Goal: Task Accomplishment & Management: Complete application form

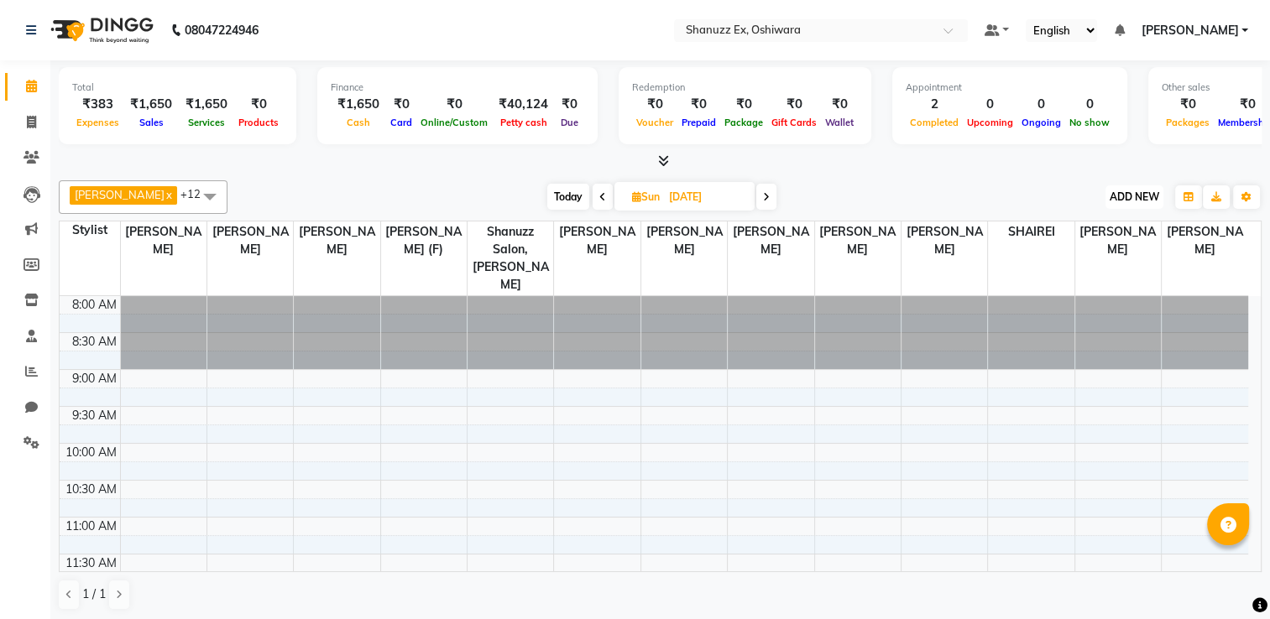
click at [1122, 203] on button "ADD NEW Toggle Dropdown" at bounding box center [1134, 196] width 58 height 23
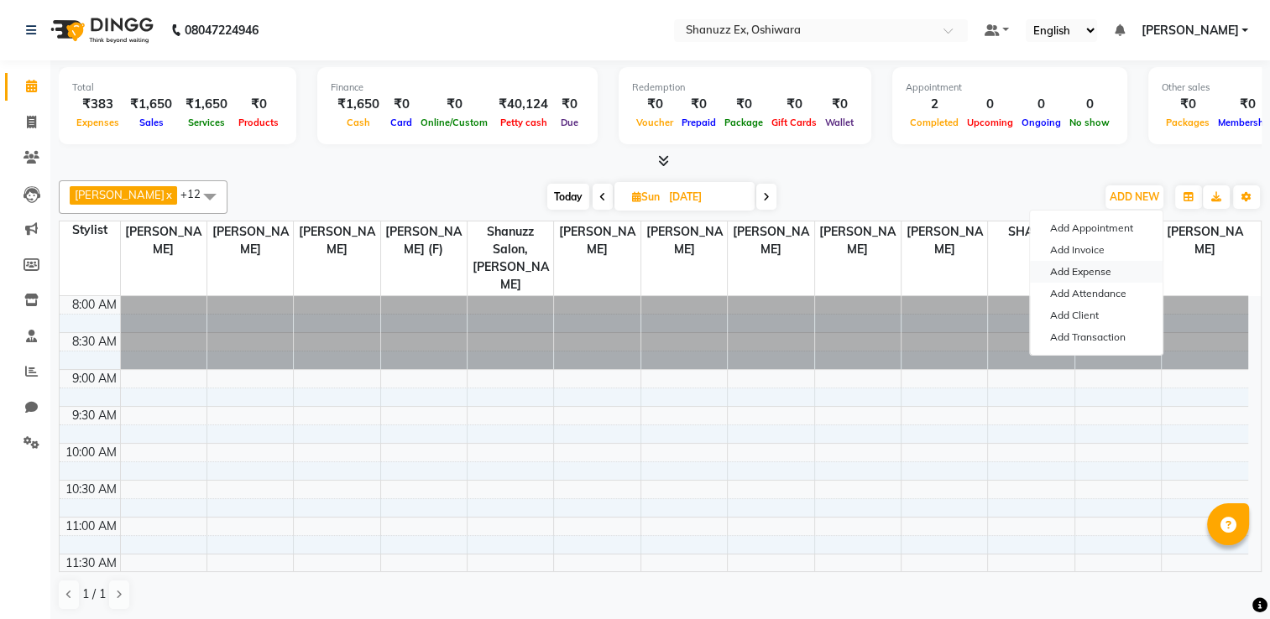
click at [1083, 274] on link "Add Expense" at bounding box center [1096, 272] width 133 height 22
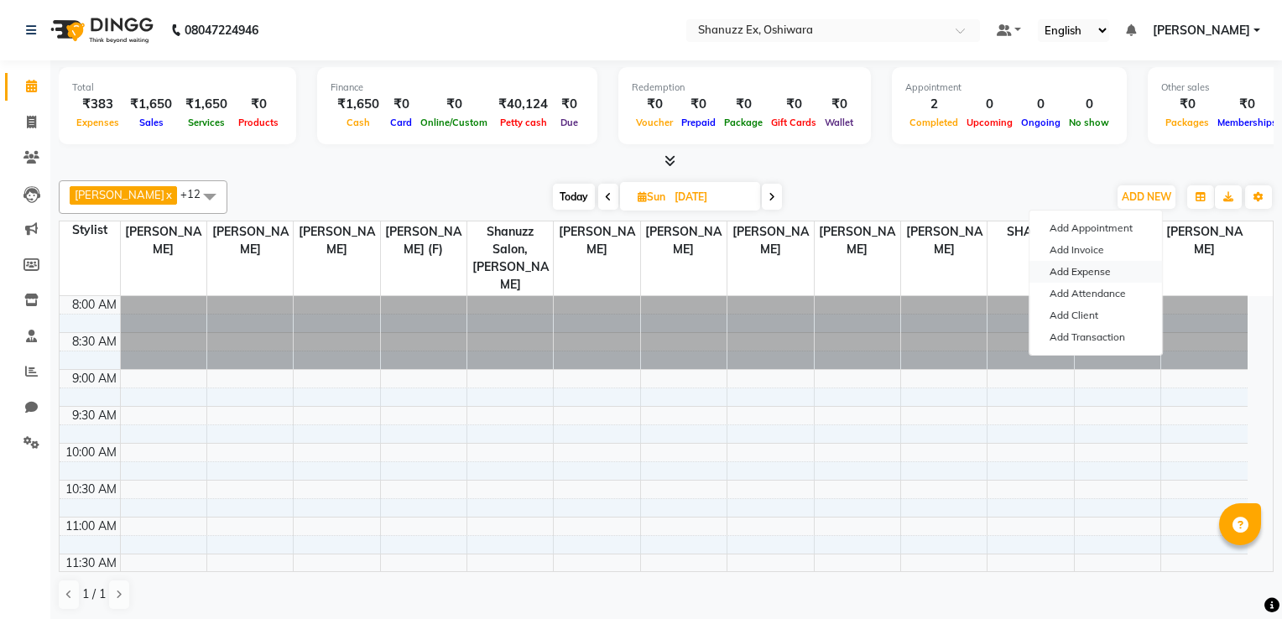
select select "1"
select select "7357"
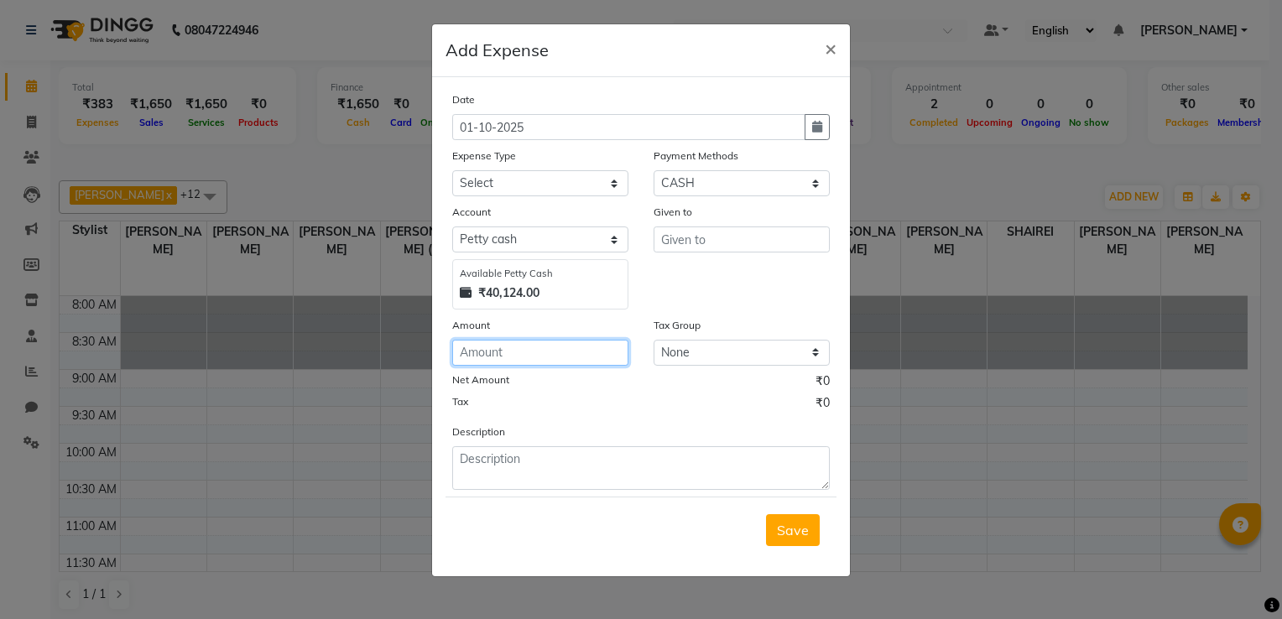
click at [569, 352] on input "number" at bounding box center [540, 353] width 176 height 26
type input "143"
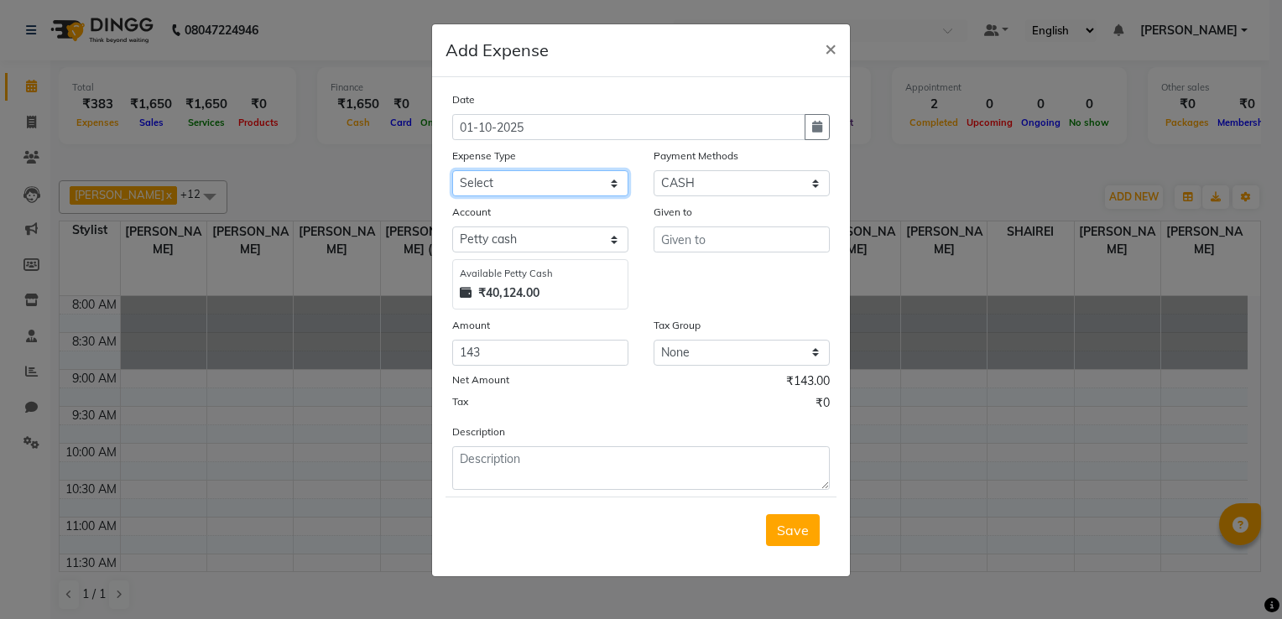
click at [550, 196] on select "Select Advance Salary Client Snacks Electricity Bill Marketing Maintenance Misc…" at bounding box center [540, 183] width 176 height 26
select select "22676"
click at [452, 172] on select "Select Advance Salary Client Snacks Electricity Bill Marketing Maintenance Misc…" at bounding box center [540, 183] width 176 height 26
click at [675, 237] on input "text" at bounding box center [742, 240] width 176 height 26
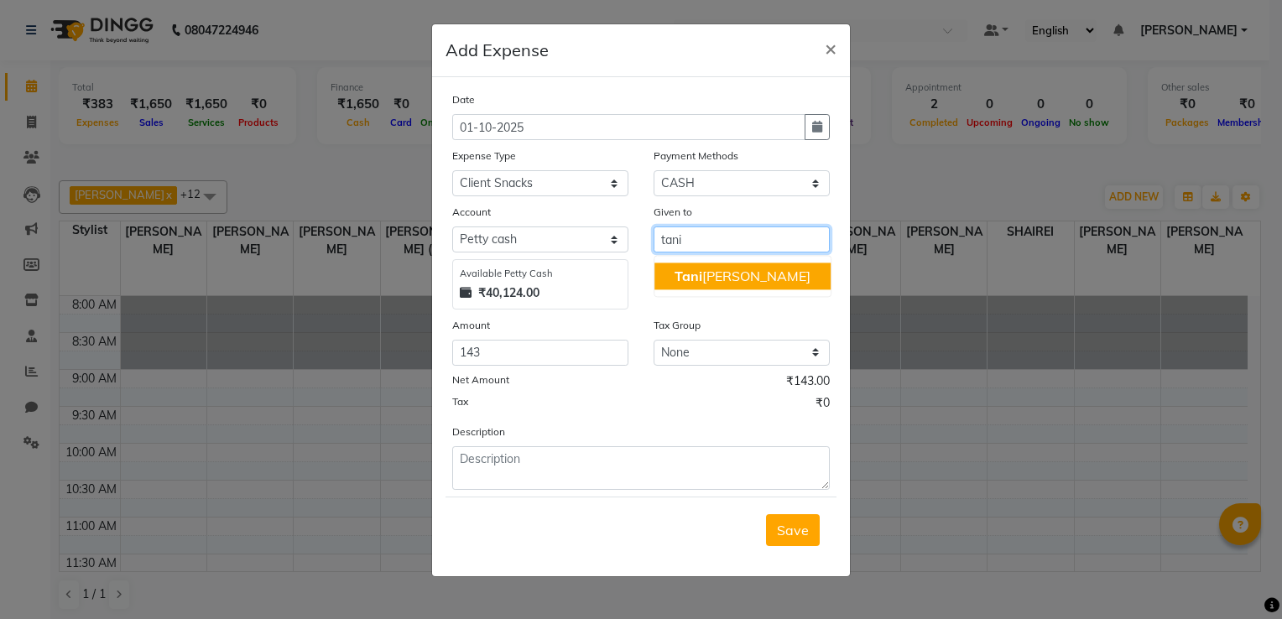
click at [712, 277] on ngb-highlight "Tani [PERSON_NAME]" at bounding box center [743, 276] width 136 height 17
type input "[PERSON_NAME]"
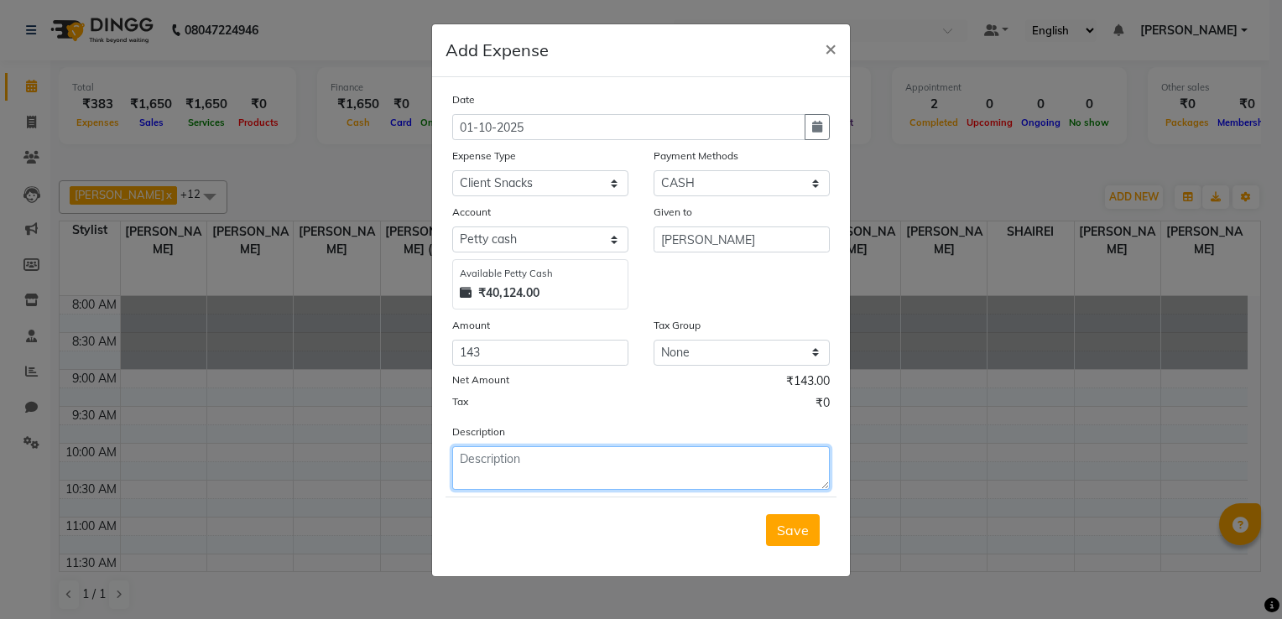
click at [514, 459] on textarea at bounding box center [641, 468] width 378 height 44
type textarea "milk shake for client"
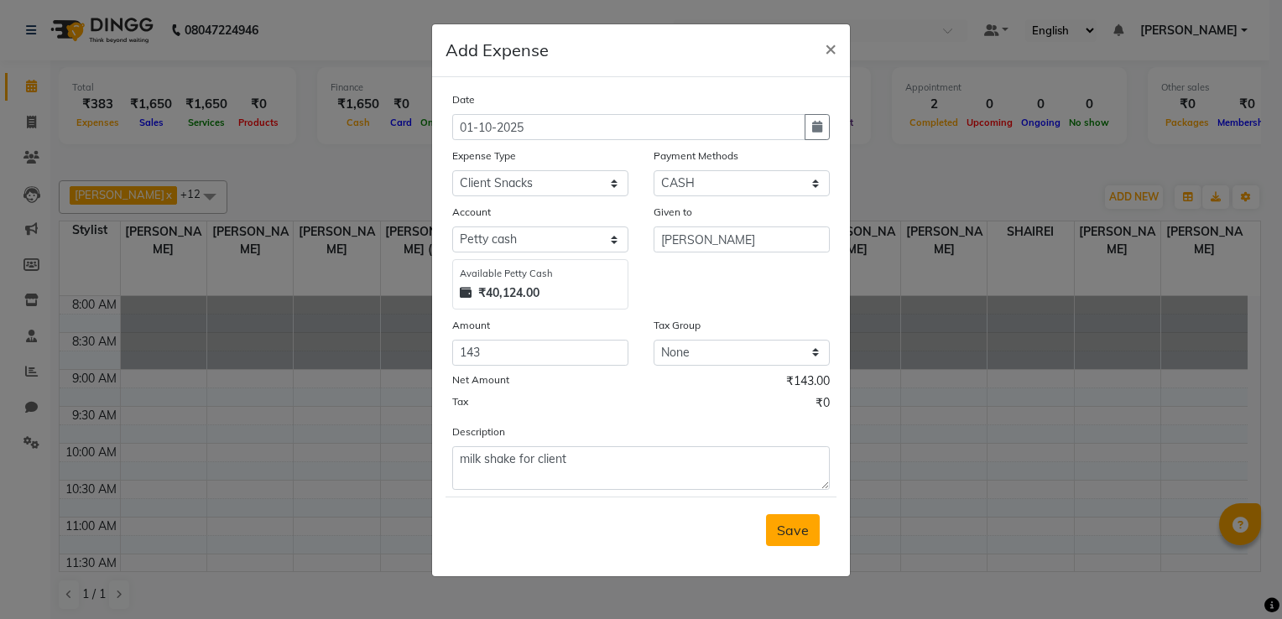
click at [806, 533] on span "Save" at bounding box center [793, 530] width 32 height 17
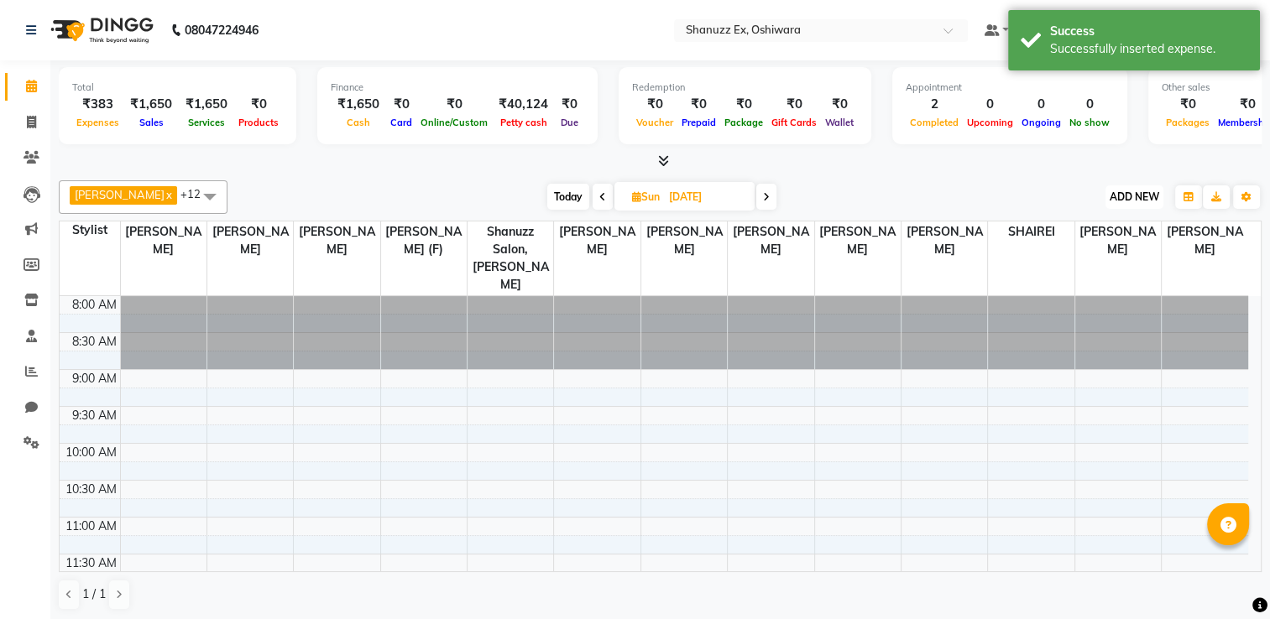
click at [1135, 185] on button "ADD NEW Toggle Dropdown" at bounding box center [1134, 196] width 58 height 23
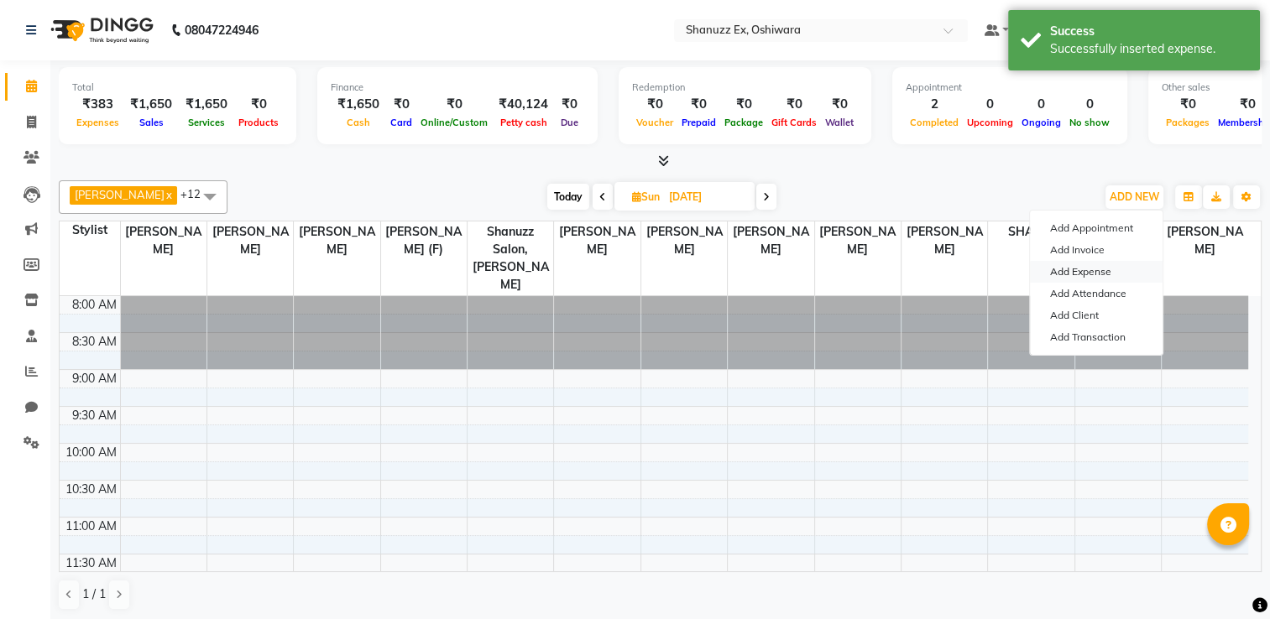
click at [1075, 269] on link "Add Expense" at bounding box center [1096, 272] width 133 height 22
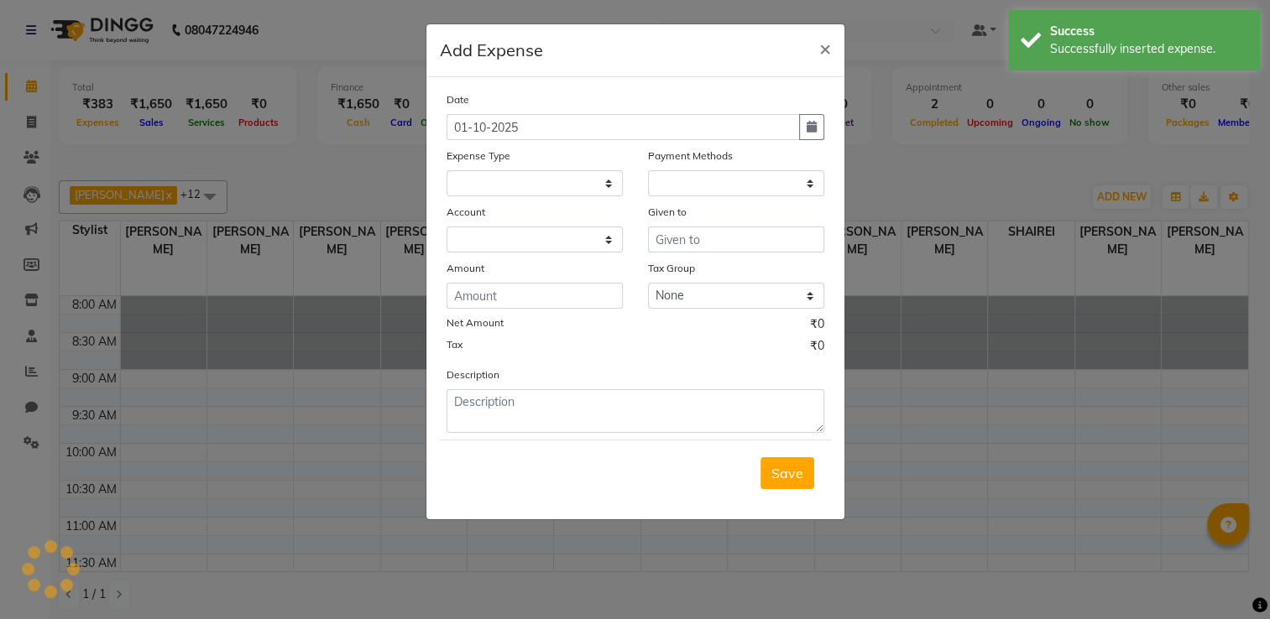
select select
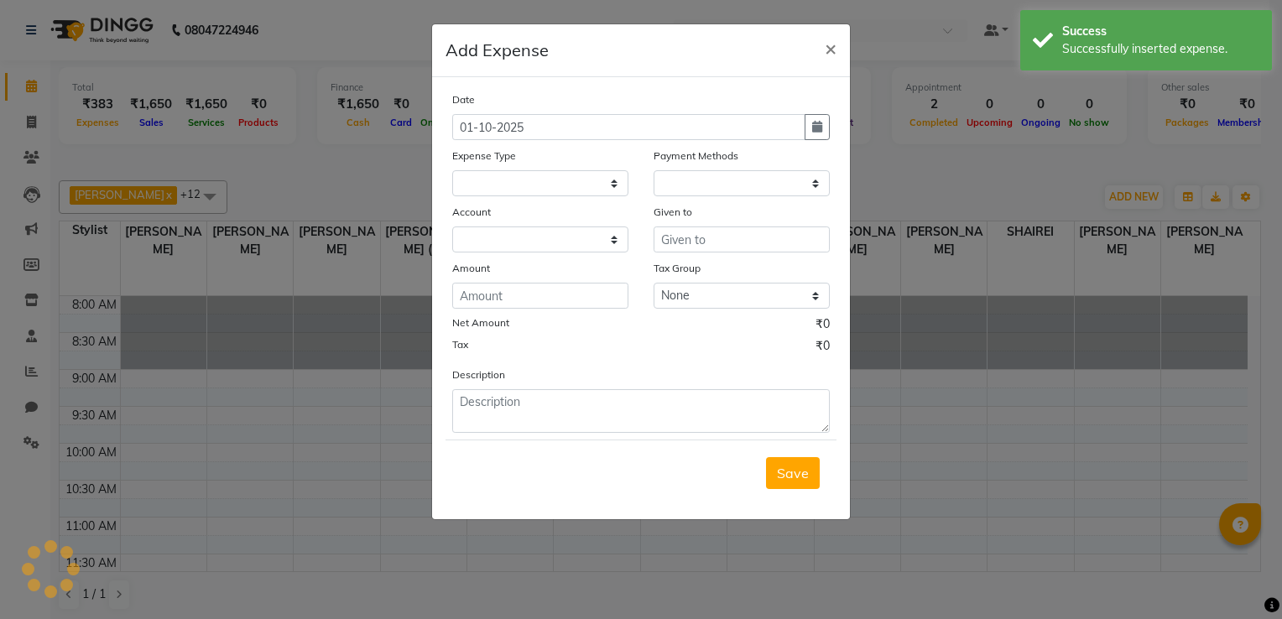
select select "1"
select select "7357"
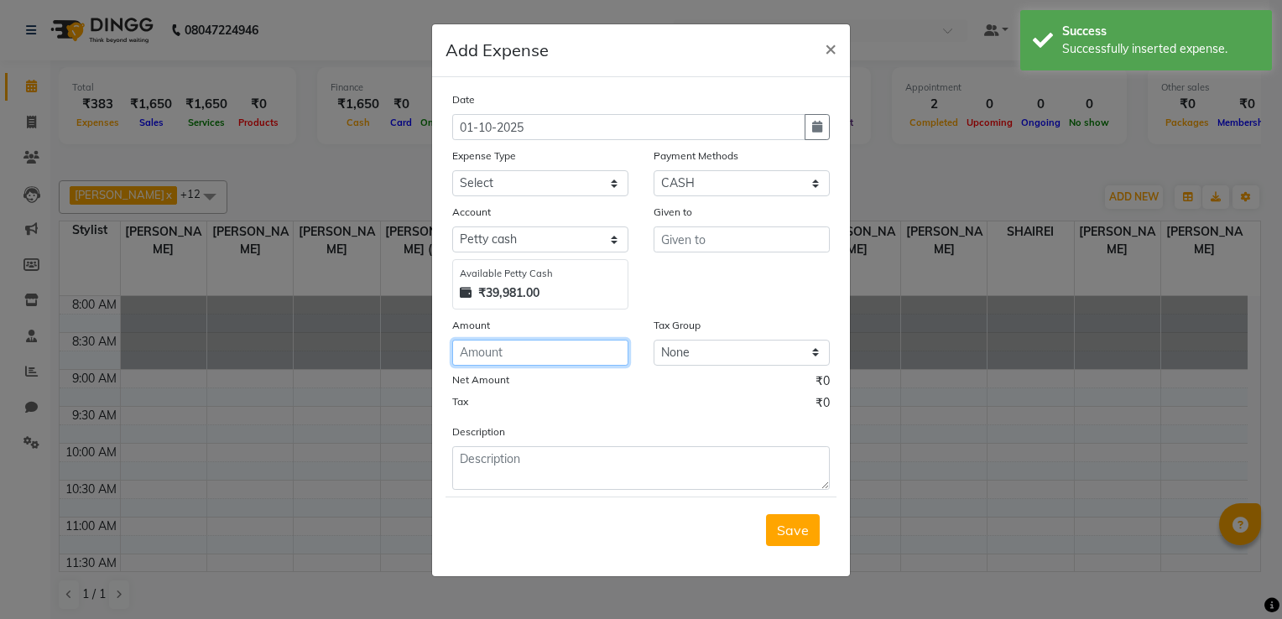
click at [513, 351] on input "number" at bounding box center [540, 353] width 176 height 26
type input "30"
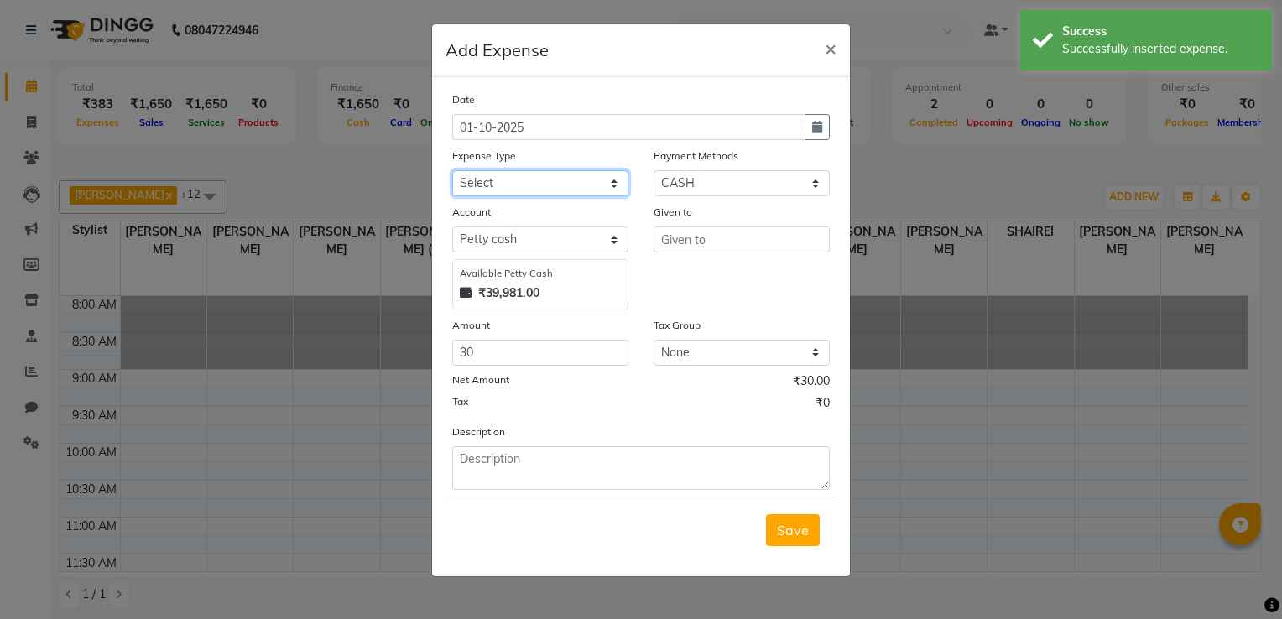
click at [559, 190] on select "Select Advance Salary Client Snacks Electricity Bill Marketing Maintenance Misc…" at bounding box center [540, 183] width 176 height 26
select select "22682"
click at [452, 172] on select "Select Advance Salary Client Snacks Electricity Bill Marketing Maintenance Misc…" at bounding box center [540, 183] width 176 height 26
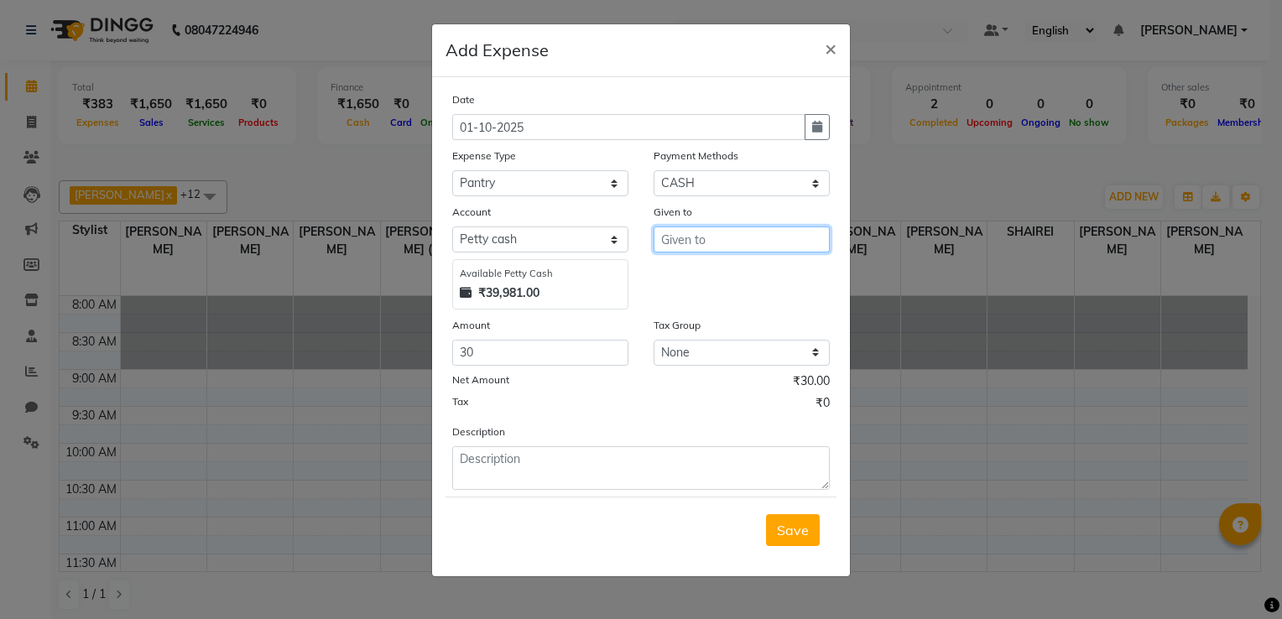
click at [700, 243] on input "text" at bounding box center [742, 240] width 176 height 26
click at [703, 270] on ngb-highlight "Tani [PERSON_NAME]" at bounding box center [743, 276] width 136 height 17
type input "[PERSON_NAME]"
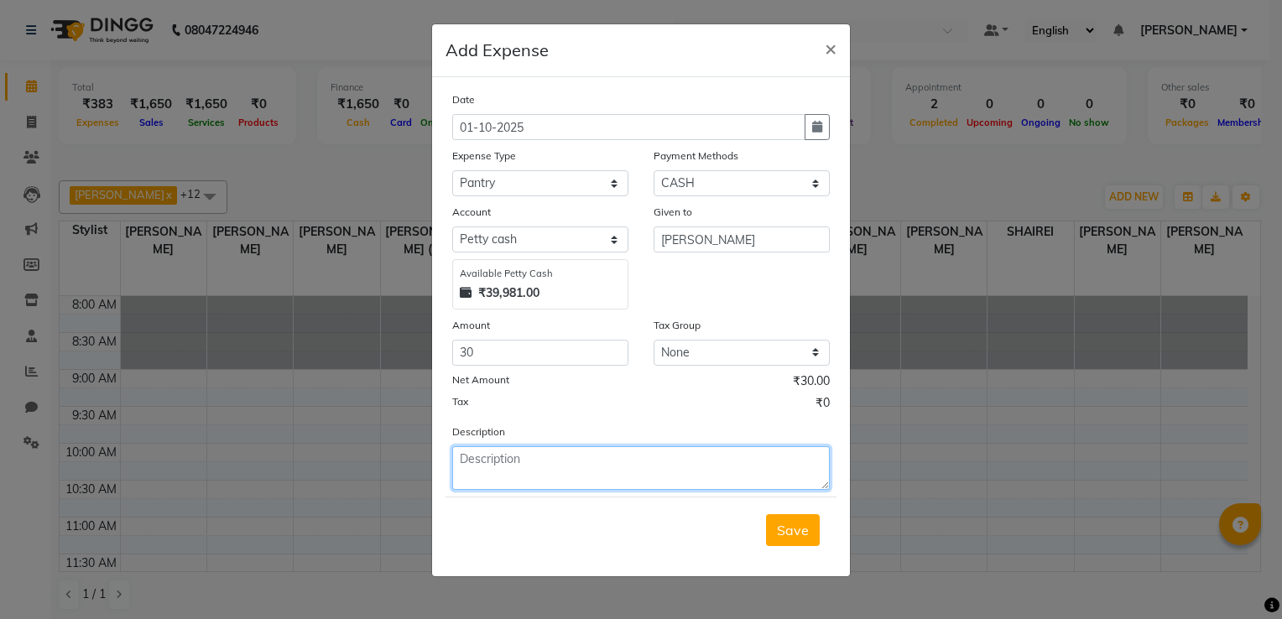
click at [505, 457] on textarea at bounding box center [641, 468] width 378 height 44
type textarea ","
type textarea "milk"
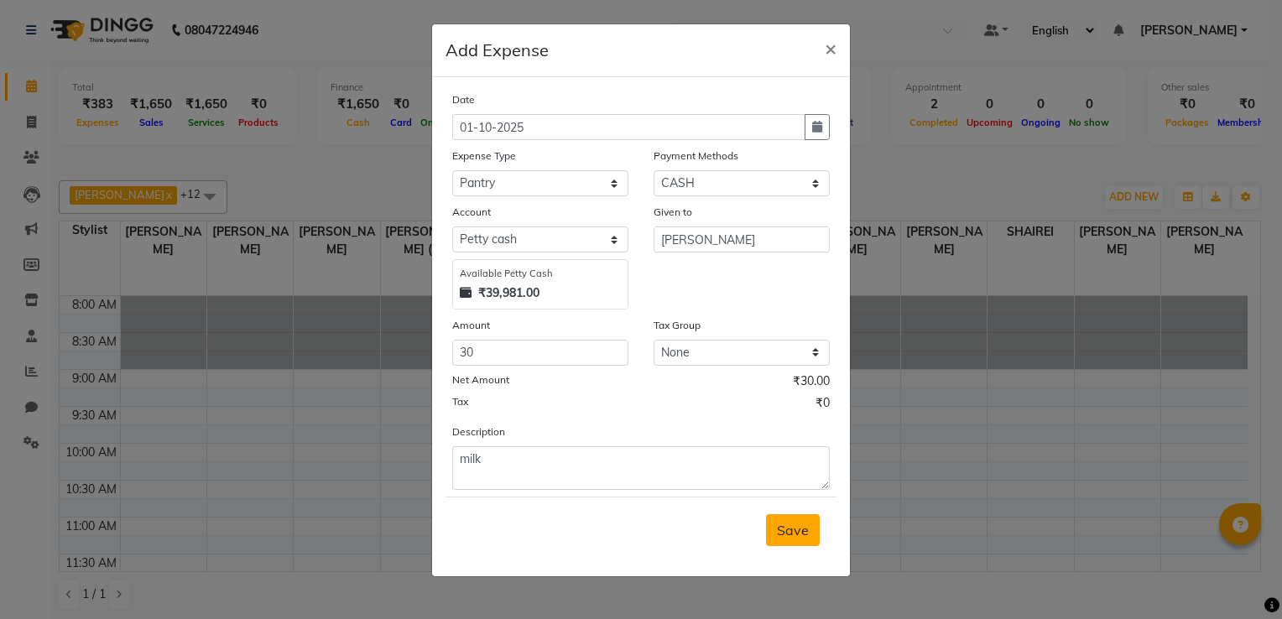
click at [795, 532] on span "Save" at bounding box center [793, 530] width 32 height 17
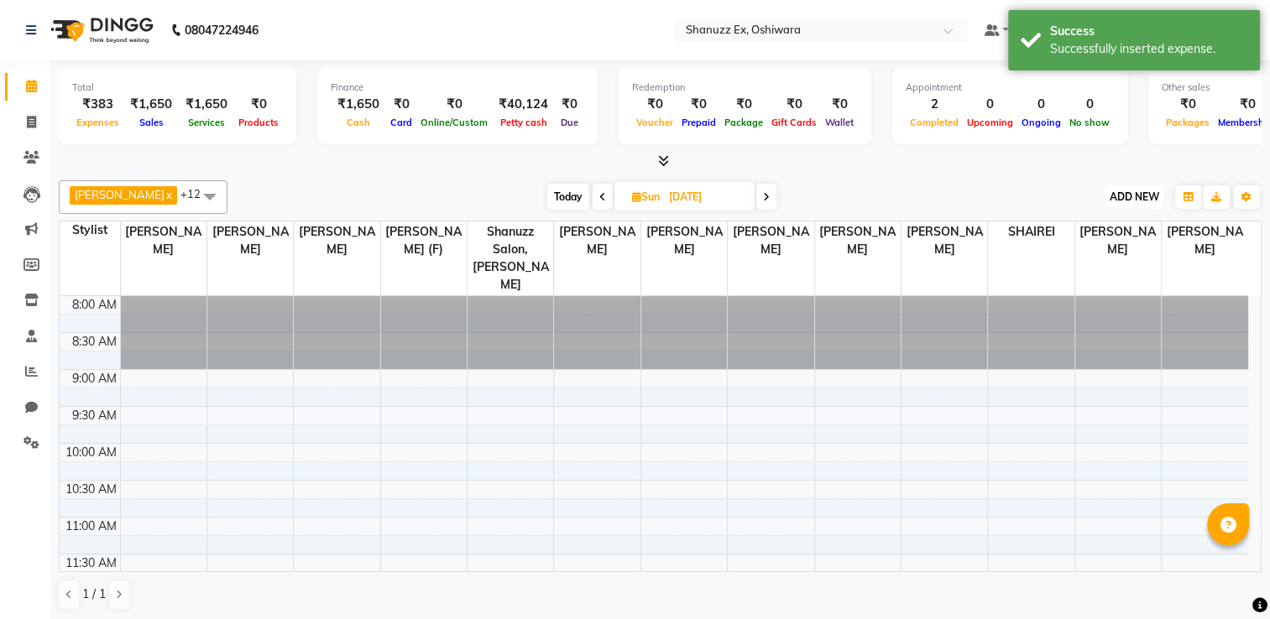
click at [1143, 198] on span "ADD NEW" at bounding box center [1135, 197] width 50 height 13
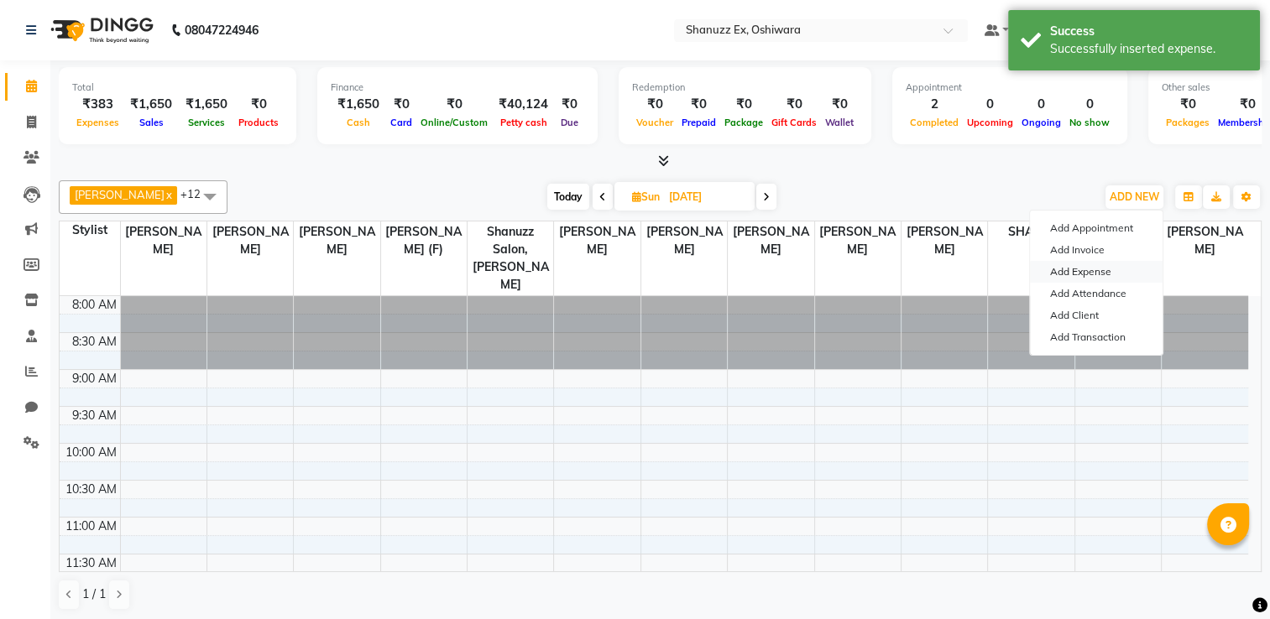
click at [1084, 274] on link "Add Expense" at bounding box center [1096, 272] width 133 height 22
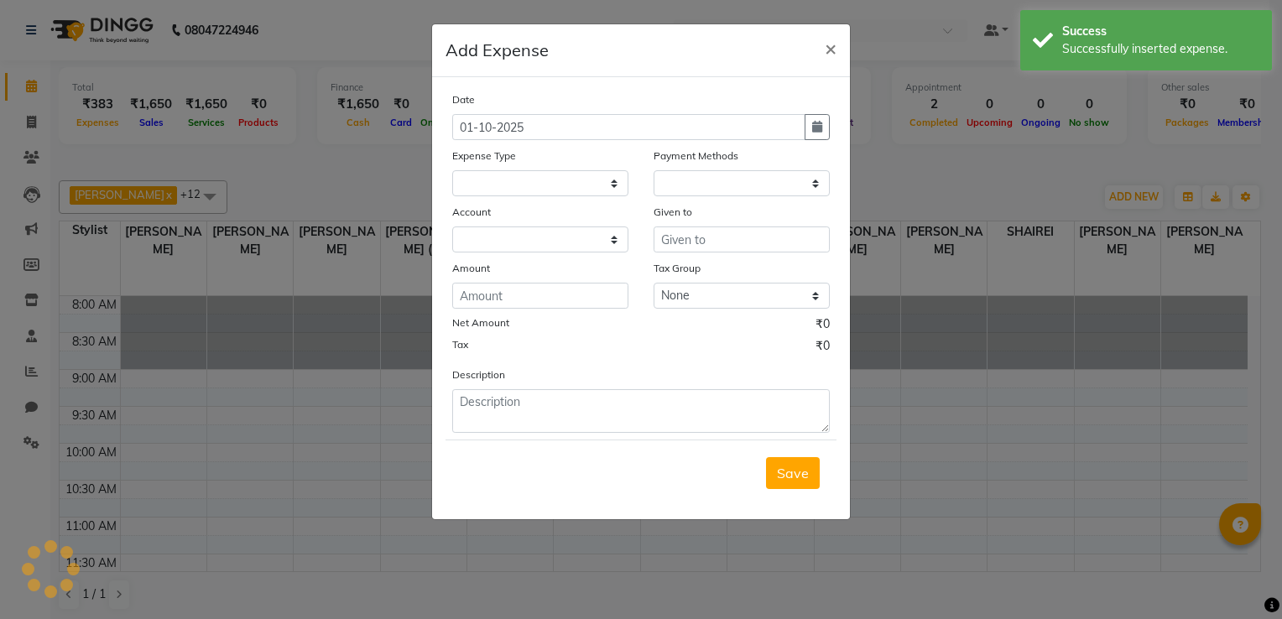
select select
select select "1"
select select "7357"
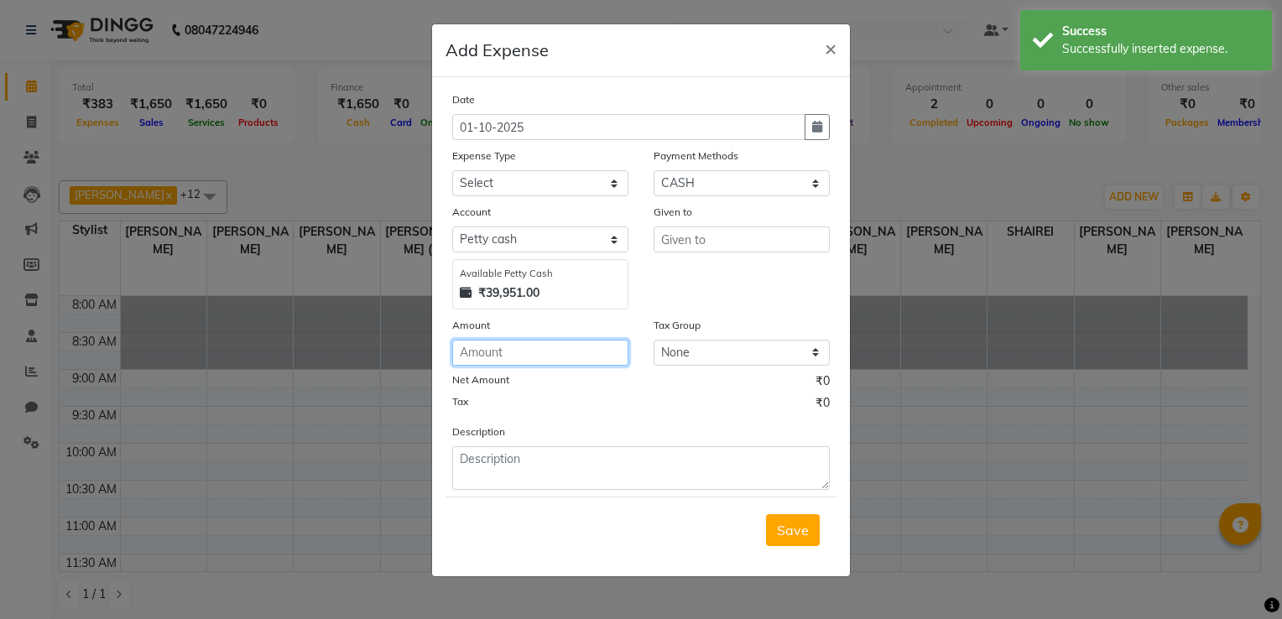
click at [477, 355] on input "number" at bounding box center [540, 353] width 176 height 26
type input "600"
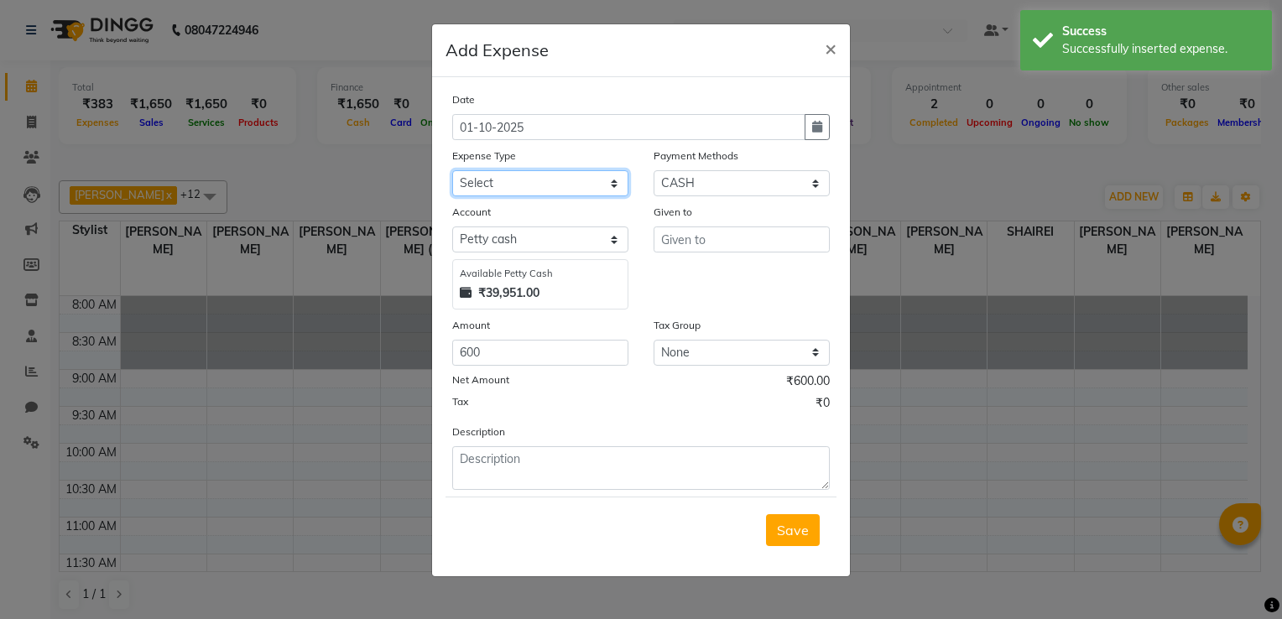
click at [511, 192] on select "Select Advance Salary Client Snacks Electricity Bill Marketing Maintenance Misc…" at bounding box center [540, 183] width 176 height 26
select select "22693"
click at [452, 172] on select "Select Advance Salary Client Snacks Electricity Bill Marketing Maintenance Misc…" at bounding box center [540, 183] width 176 height 26
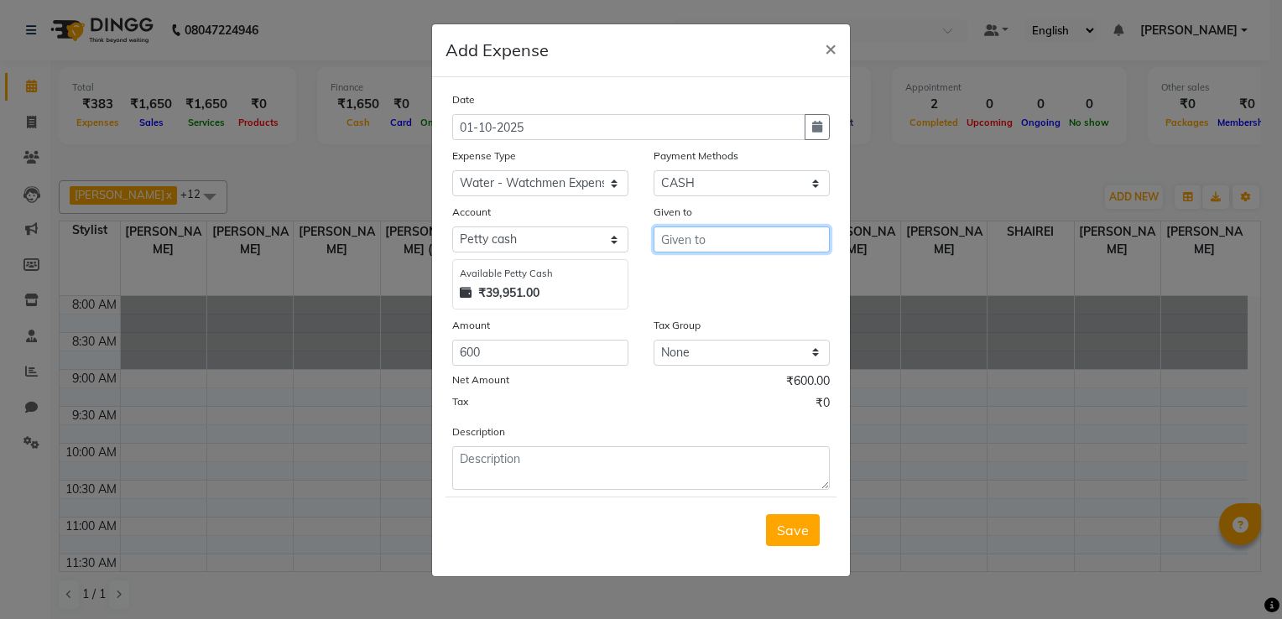
click at [779, 248] on input "text" at bounding box center [742, 240] width 176 height 26
click at [722, 282] on ngb-highlight "Tani [PERSON_NAME]" at bounding box center [743, 276] width 136 height 17
type input "[PERSON_NAME]"
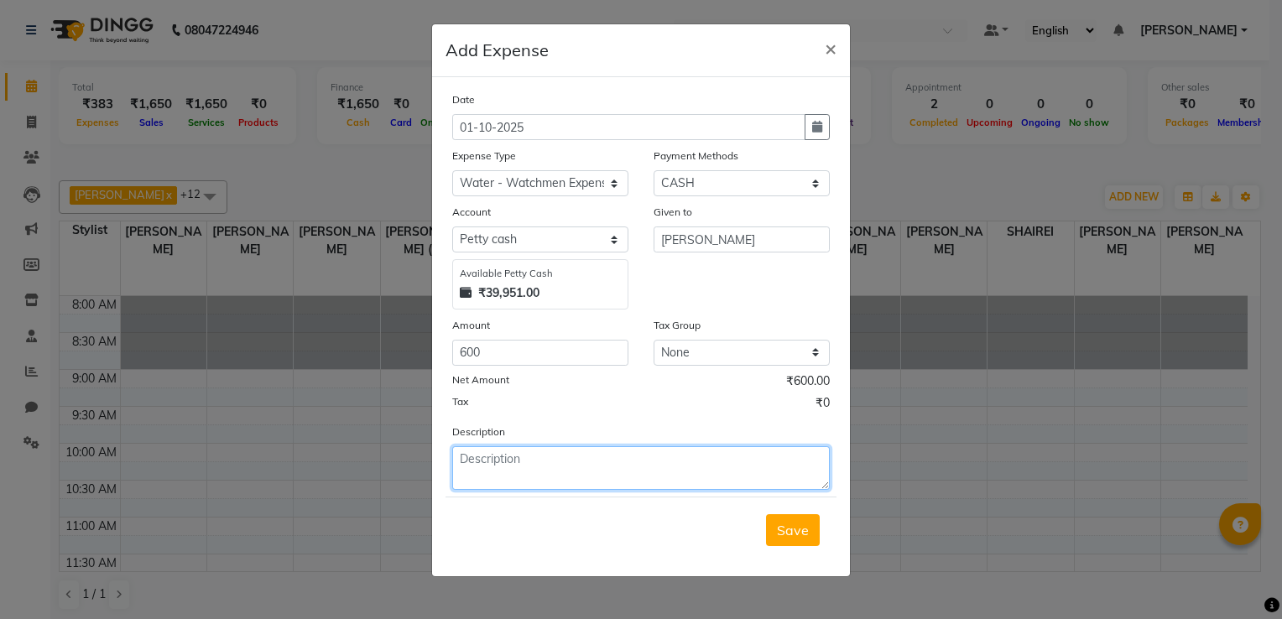
click at [508, 458] on textarea at bounding box center [641, 468] width 378 height 44
type textarea "WATCHMEN"
click at [789, 532] on span "Save" at bounding box center [793, 530] width 32 height 17
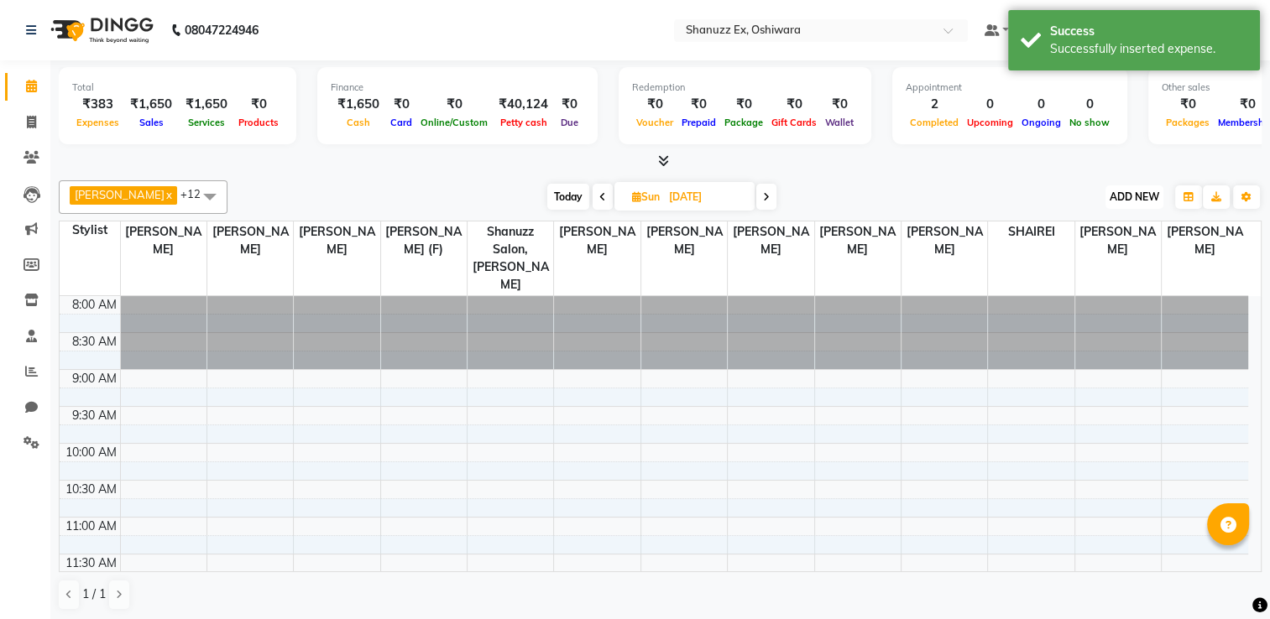
click at [1141, 201] on span "ADD NEW" at bounding box center [1135, 197] width 50 height 13
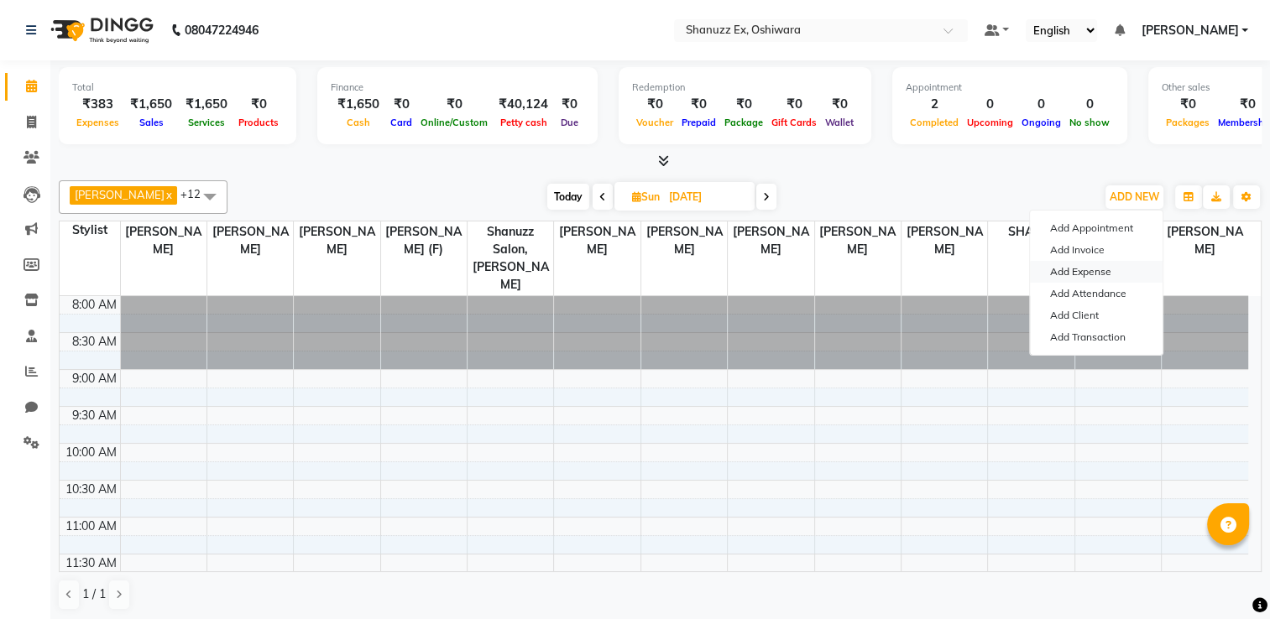
click at [1089, 274] on link "Add Expense" at bounding box center [1096, 272] width 133 height 22
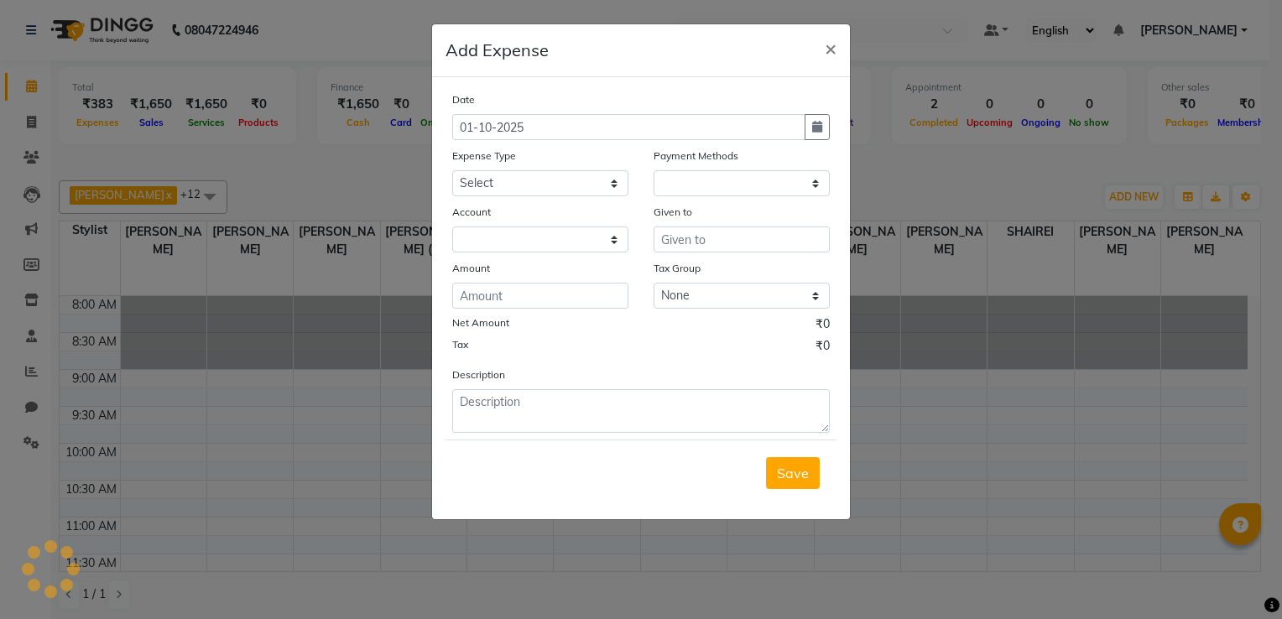
select select "1"
select select "7357"
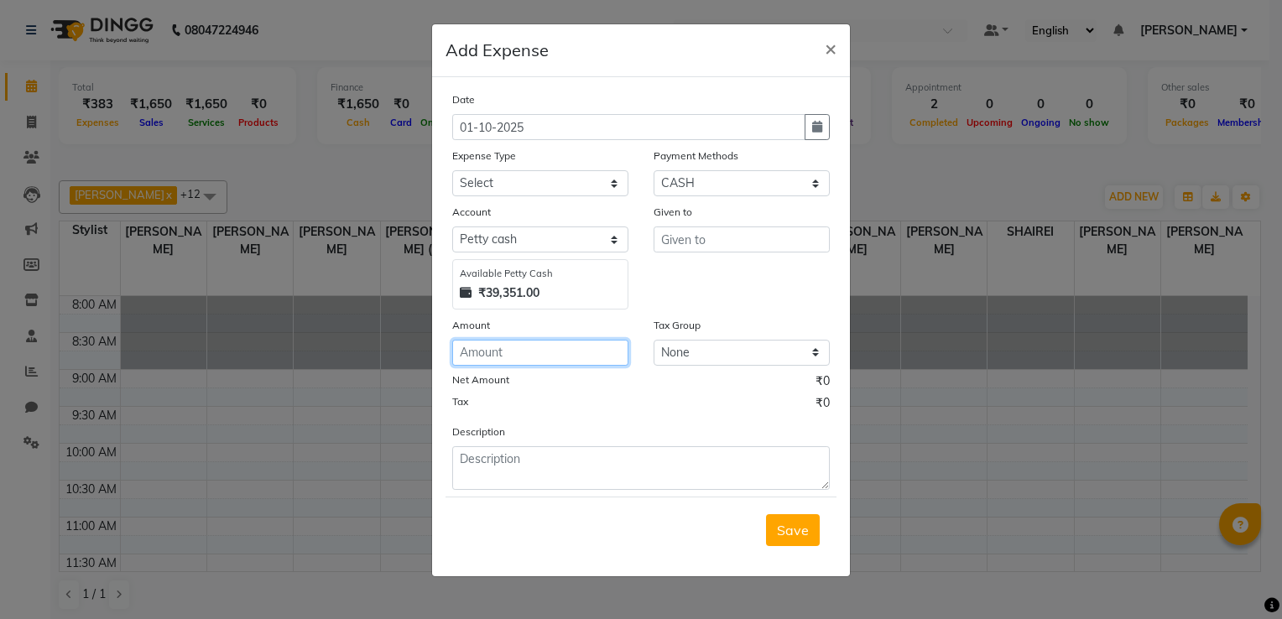
click at [558, 353] on input "number" at bounding box center [540, 353] width 176 height 26
type input "100"
click at [535, 183] on select "Select Advance Salary Client Snacks Electricity Bill Marketing Maintenance Misc…" at bounding box center [540, 183] width 176 height 26
select select "22675"
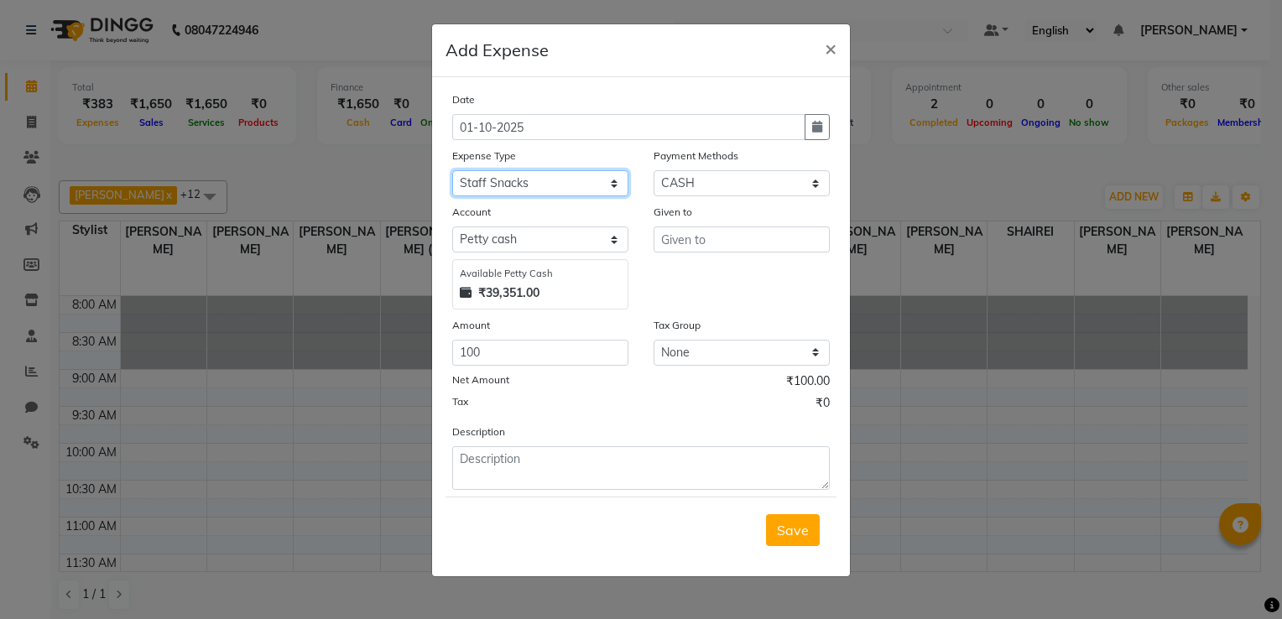
click at [452, 172] on select "Select Advance Salary Client Snacks Electricity Bill Marketing Maintenance Misc…" at bounding box center [540, 183] width 176 height 26
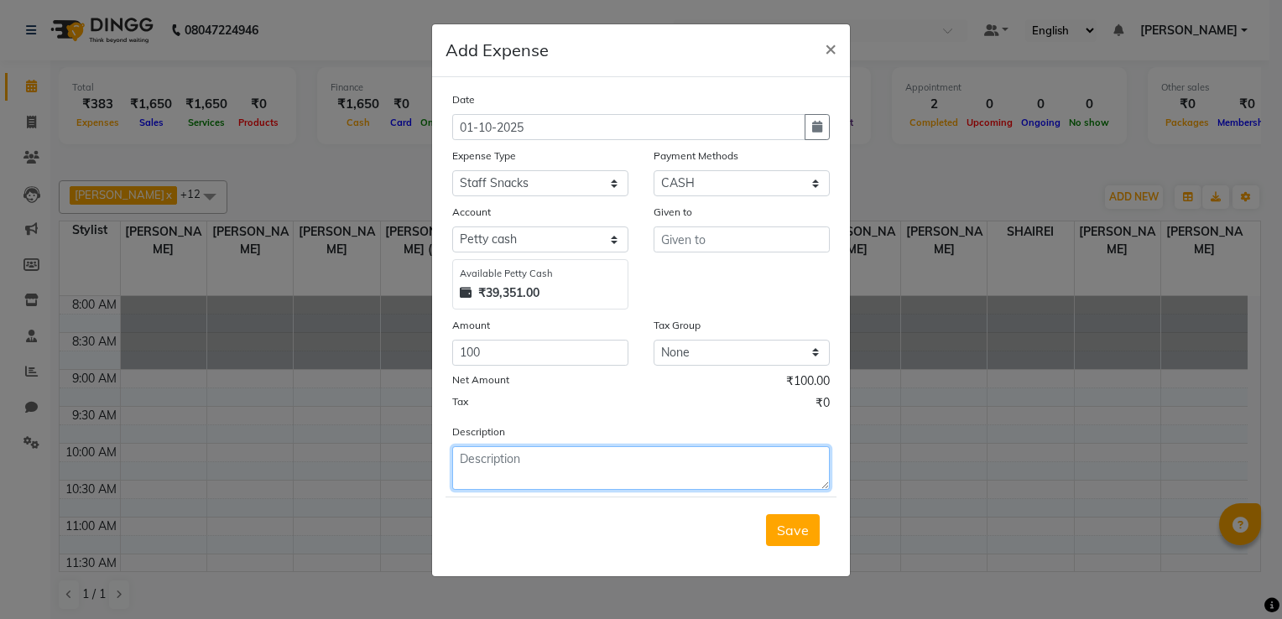
click at [507, 457] on textarea at bounding box center [641, 468] width 378 height 44
type textarea "banana chips"
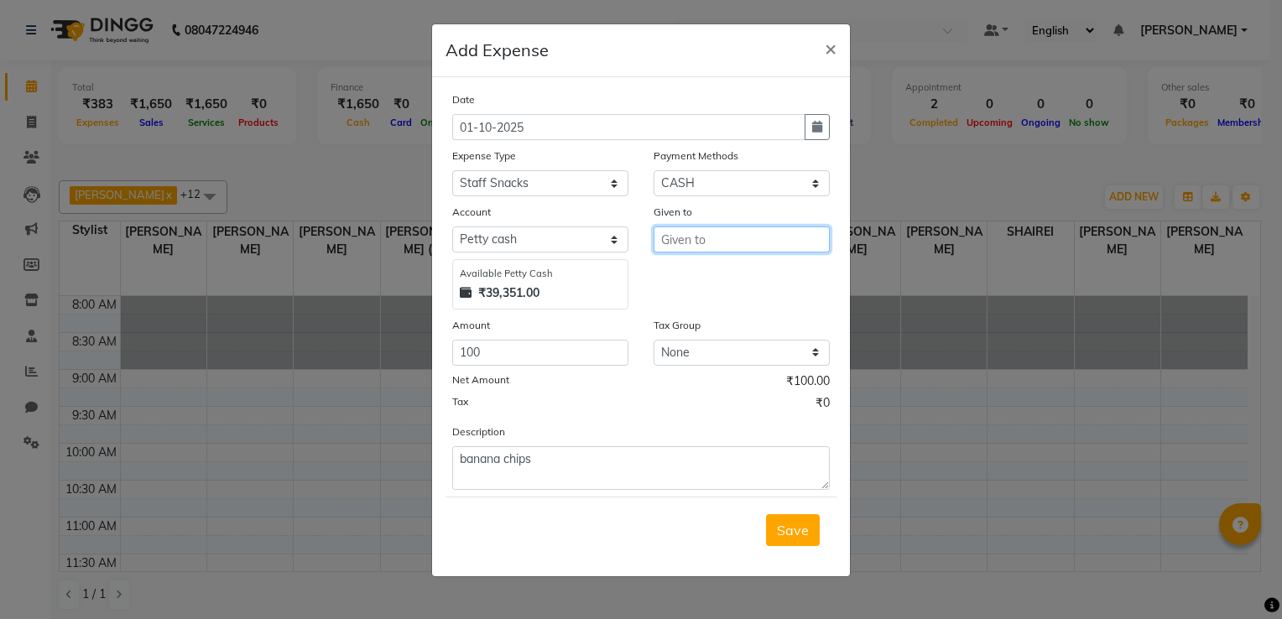
click at [757, 243] on input "text" at bounding box center [742, 240] width 176 height 26
click at [723, 274] on ngb-highlight "Tani [PERSON_NAME]" at bounding box center [743, 276] width 136 height 17
type input "[PERSON_NAME]"
click at [802, 535] on span "Save" at bounding box center [793, 530] width 32 height 17
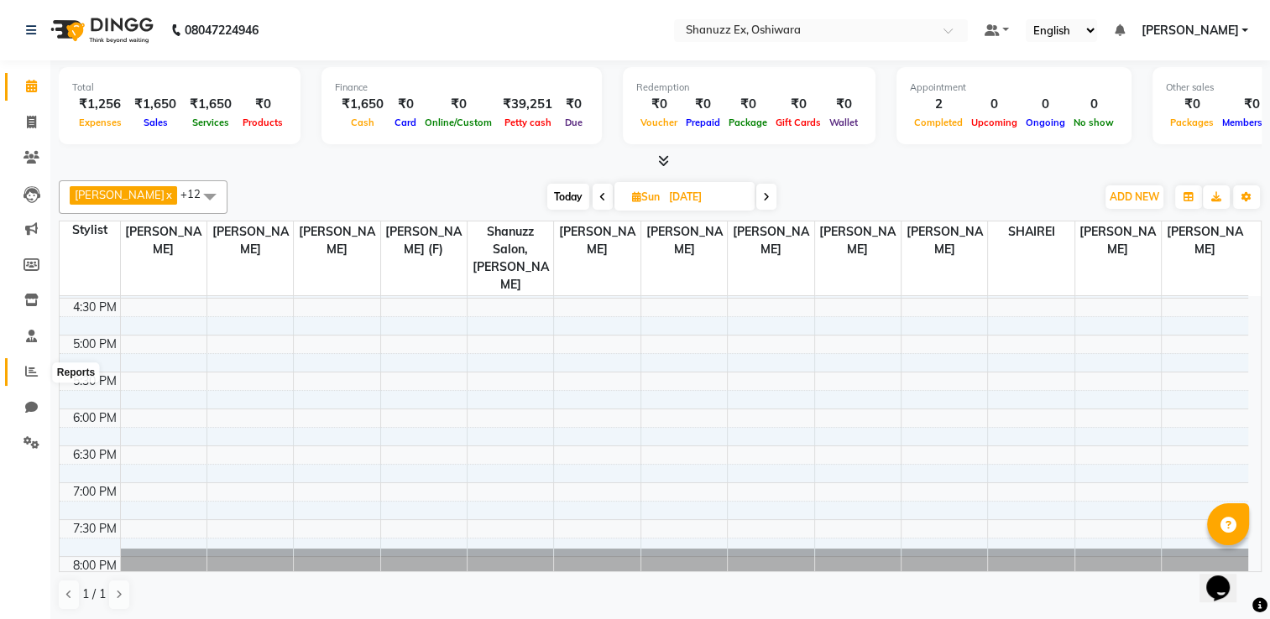
click at [30, 371] on icon at bounding box center [31, 371] width 13 height 13
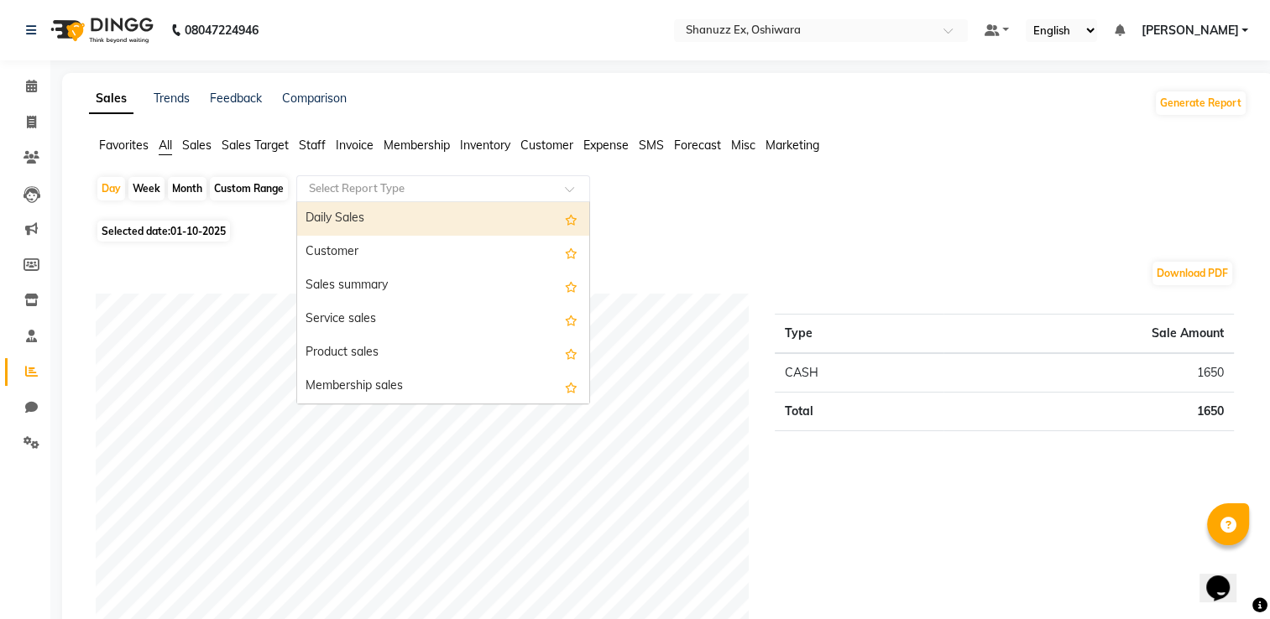
click at [378, 185] on input "text" at bounding box center [426, 188] width 242 height 17
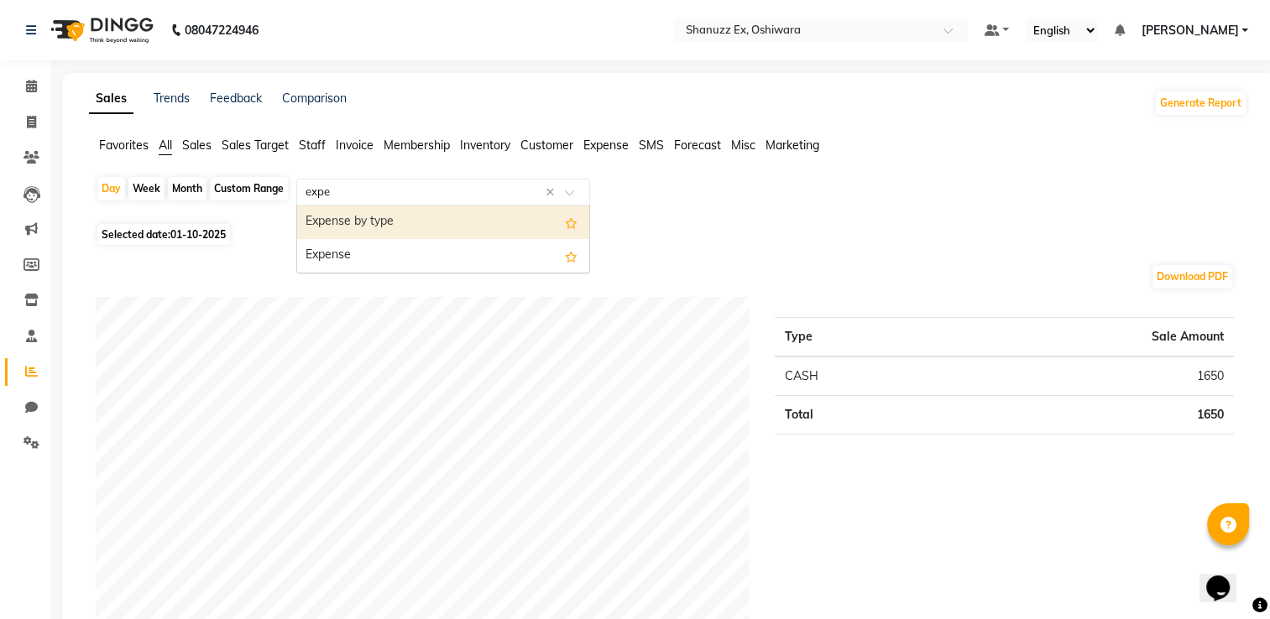
type input "expen"
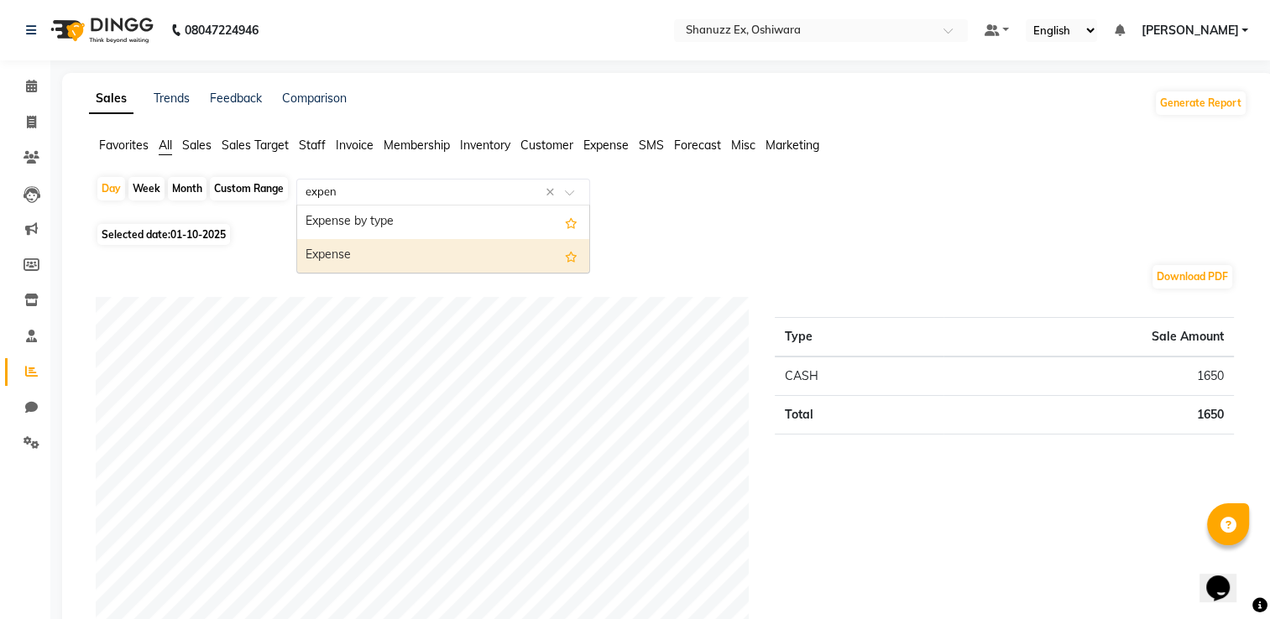
click at [382, 247] on div "Expense" at bounding box center [443, 256] width 292 height 34
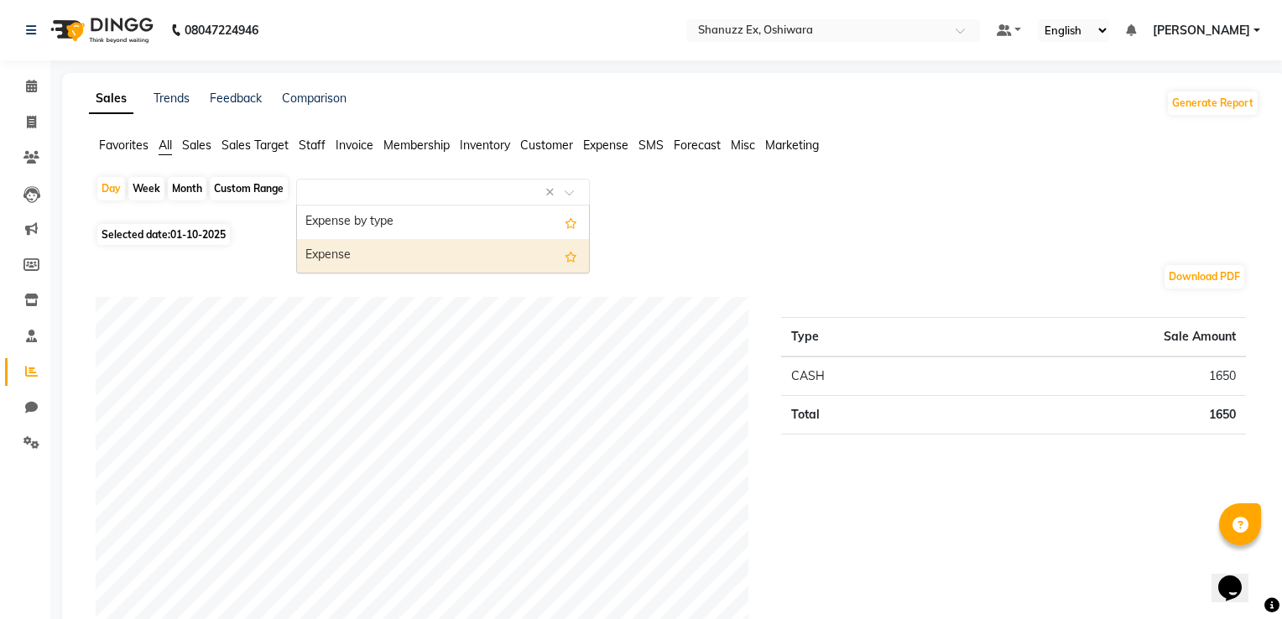
select select "full_report"
select select "csv"
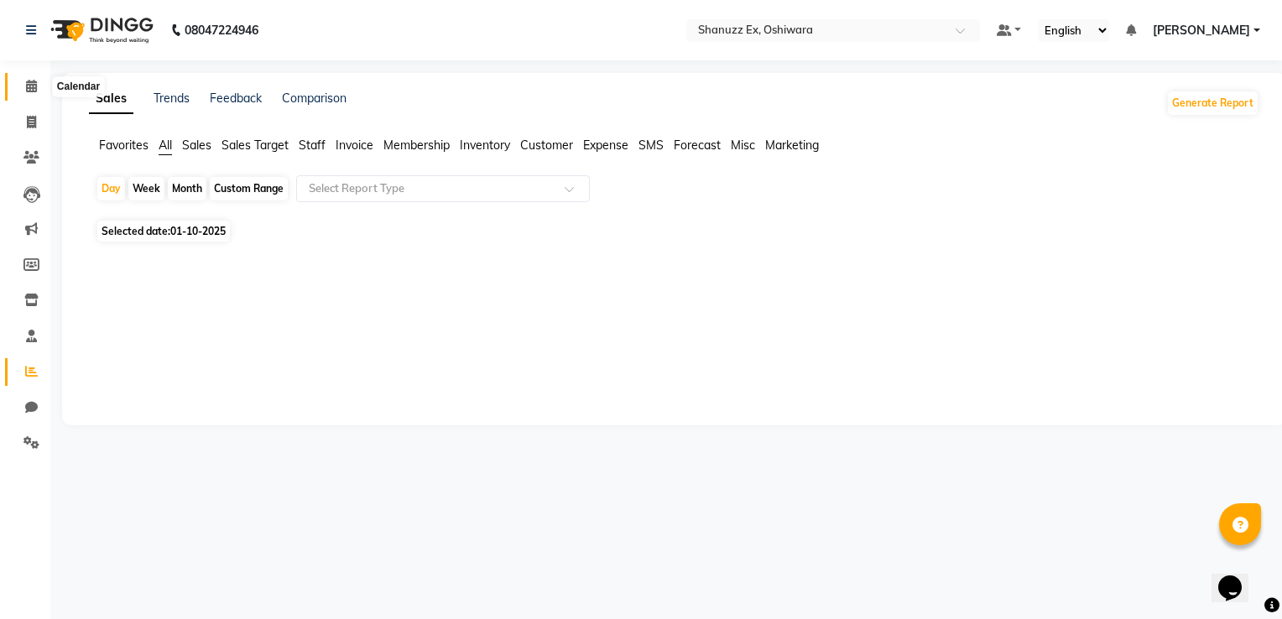
click at [29, 91] on icon at bounding box center [31, 86] width 11 height 13
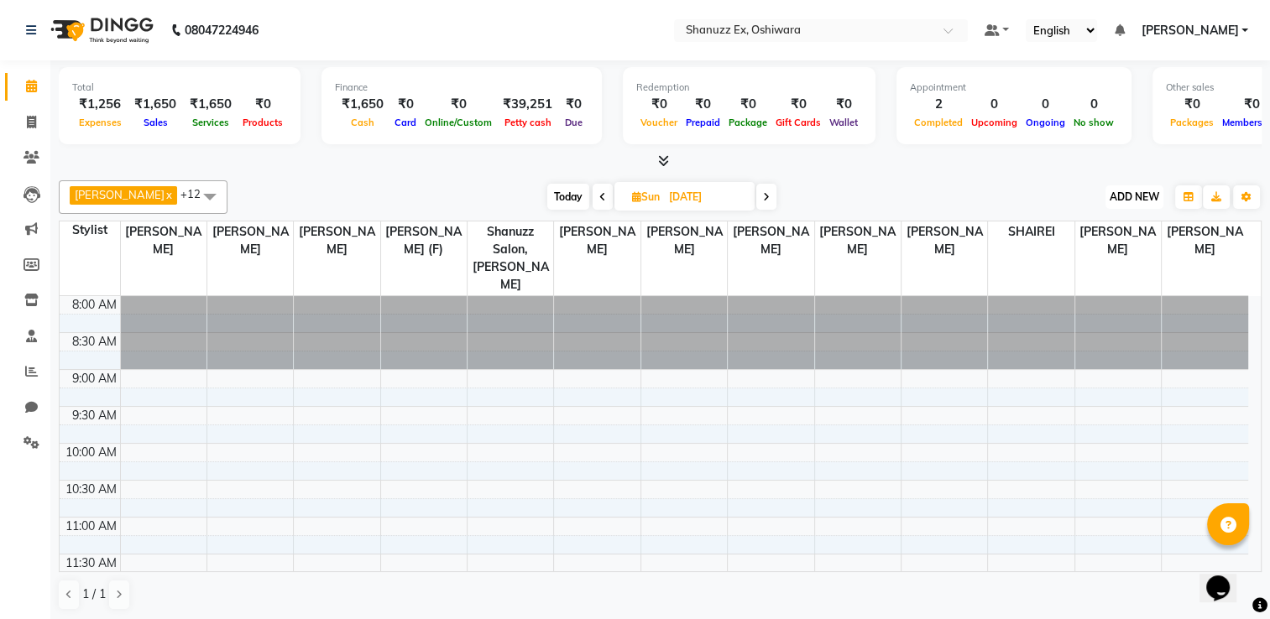
click at [1119, 204] on button "ADD NEW Toggle Dropdown" at bounding box center [1134, 196] width 58 height 23
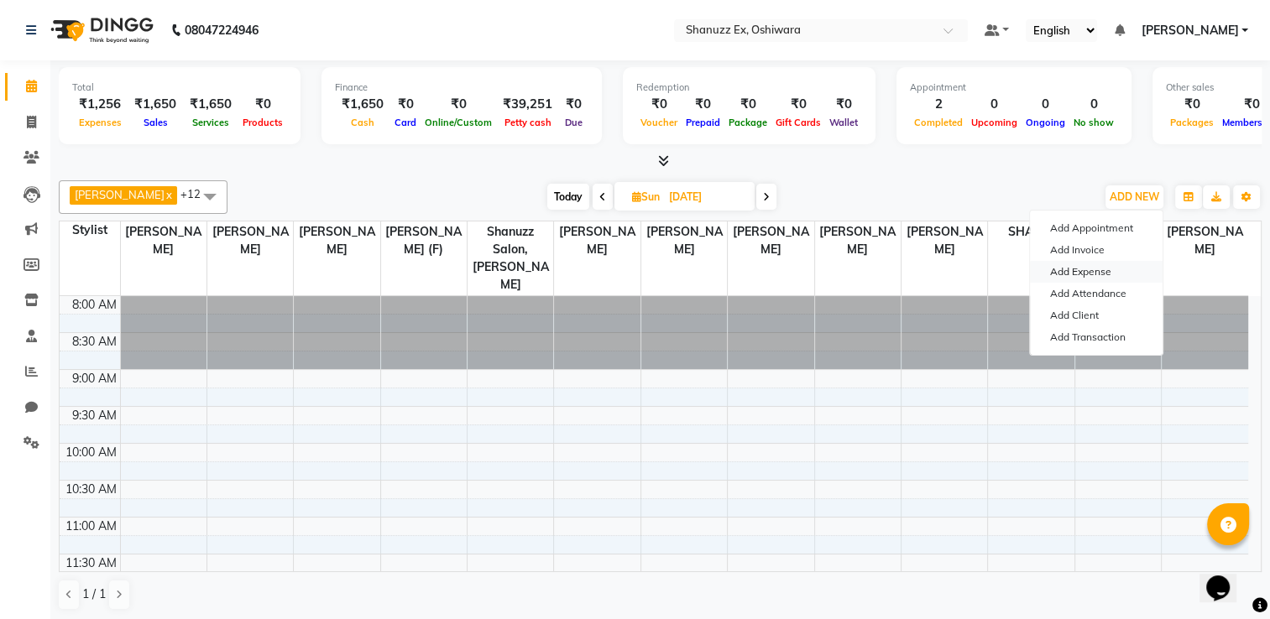
click at [1072, 277] on link "Add Expense" at bounding box center [1096, 272] width 133 height 22
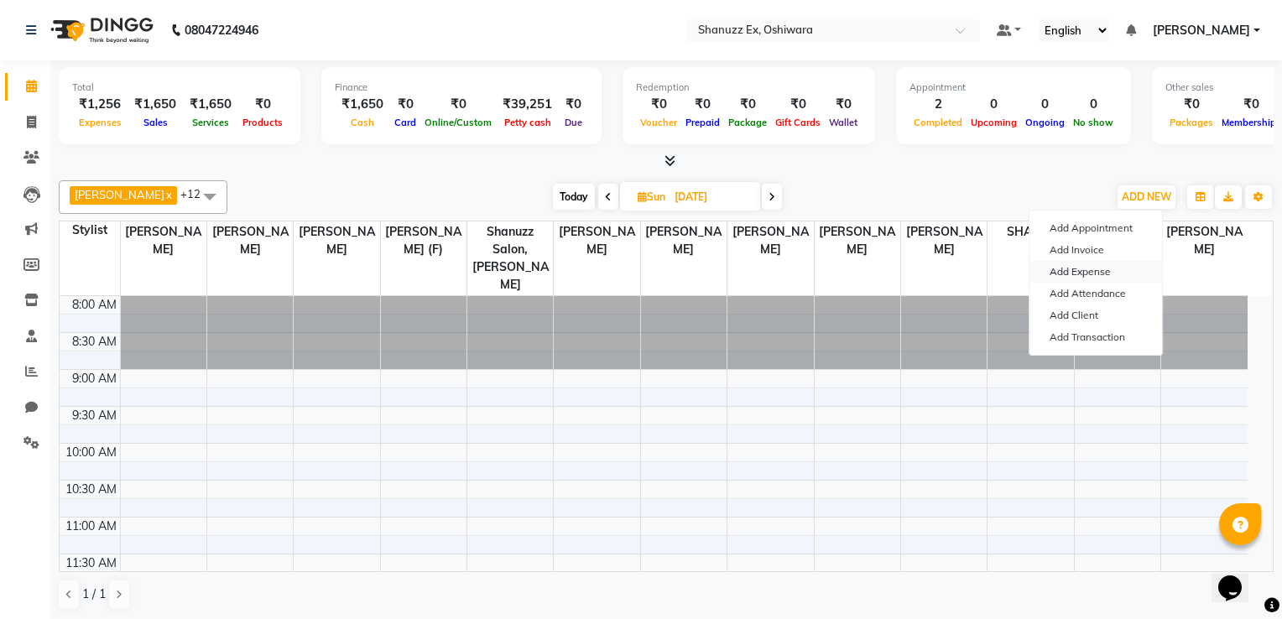
select select "1"
select select "7357"
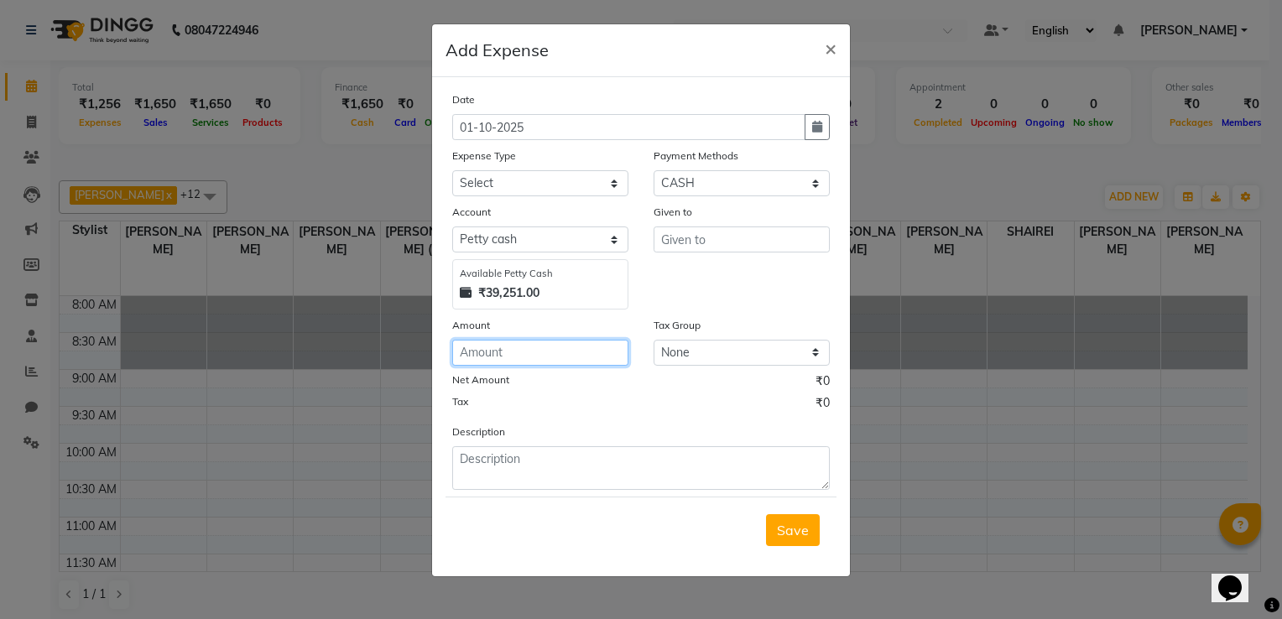
click at [510, 362] on input "number" at bounding box center [540, 353] width 176 height 26
type input "802"
click at [503, 193] on select "Select Advance Salary Client Snacks Electricity Bill Marketing Maintenance Misc…" at bounding box center [540, 183] width 176 height 26
select select "22682"
click at [452, 172] on select "Select Advance Salary Client Snacks Electricity Bill Marketing Maintenance Misc…" at bounding box center [540, 183] width 176 height 26
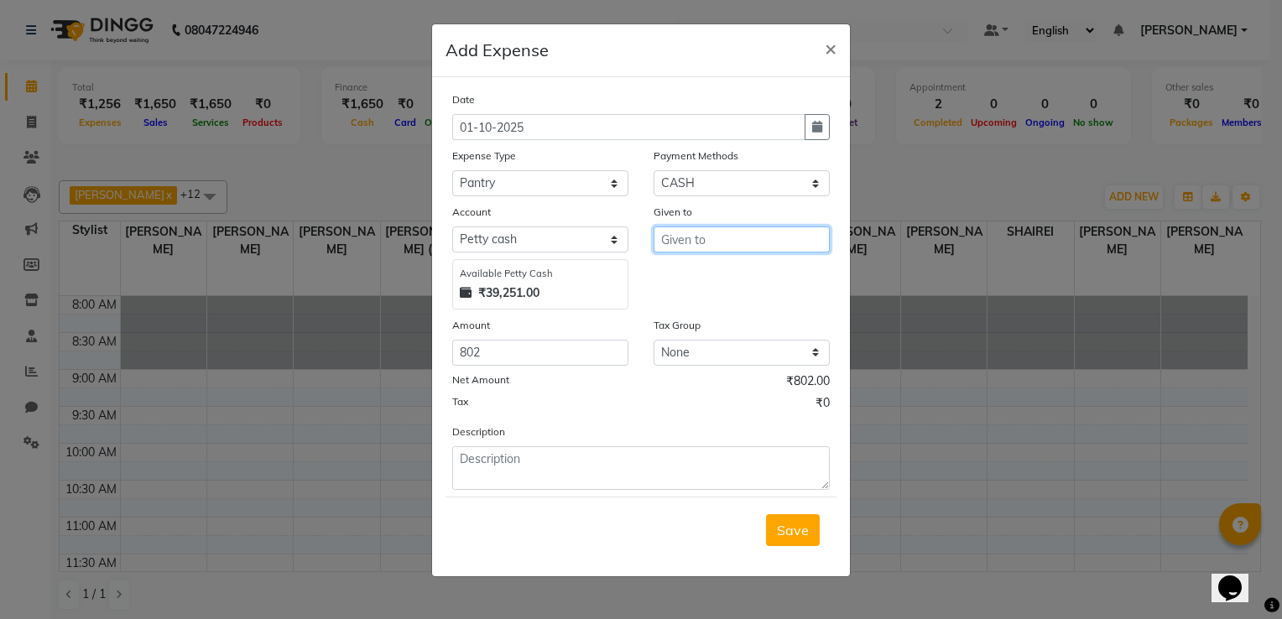
click at [755, 240] on input "text" at bounding box center [742, 240] width 176 height 26
click at [692, 241] on input "text" at bounding box center [742, 240] width 176 height 26
click at [702, 280] on span "Tanishk" at bounding box center [700, 276] width 50 height 17
type input "[PERSON_NAME]"
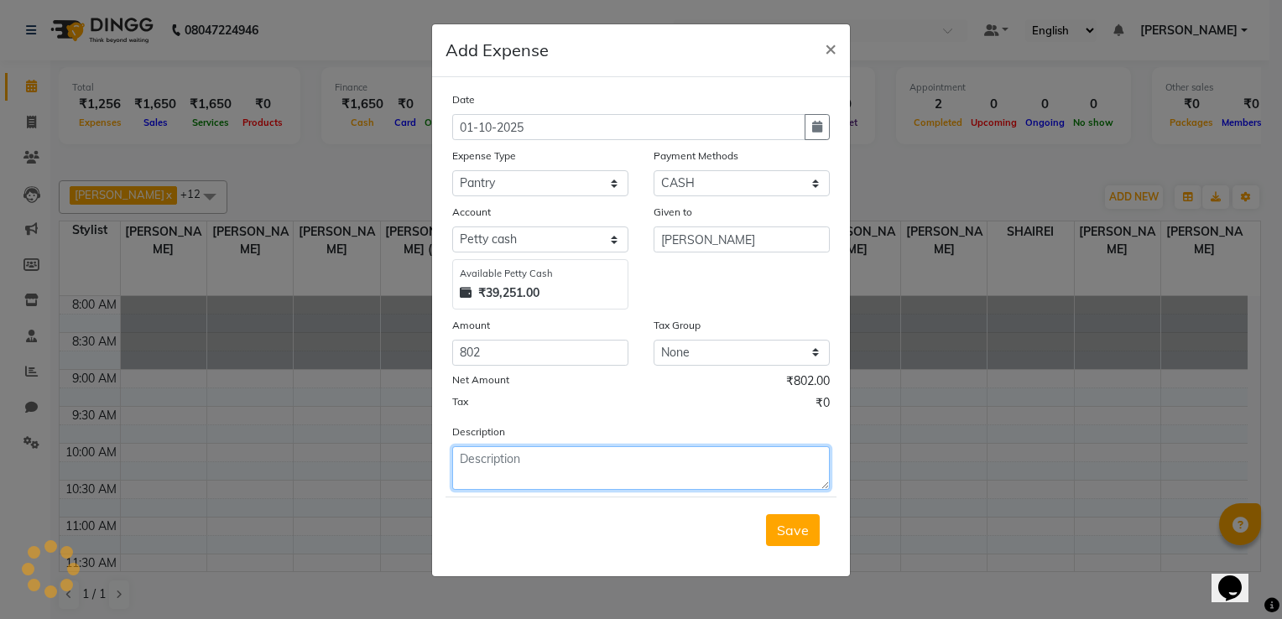
click at [509, 466] on textarea at bounding box center [641, 468] width 378 height 44
type textarea "kapoor,tissue,bisleri,milk,water"
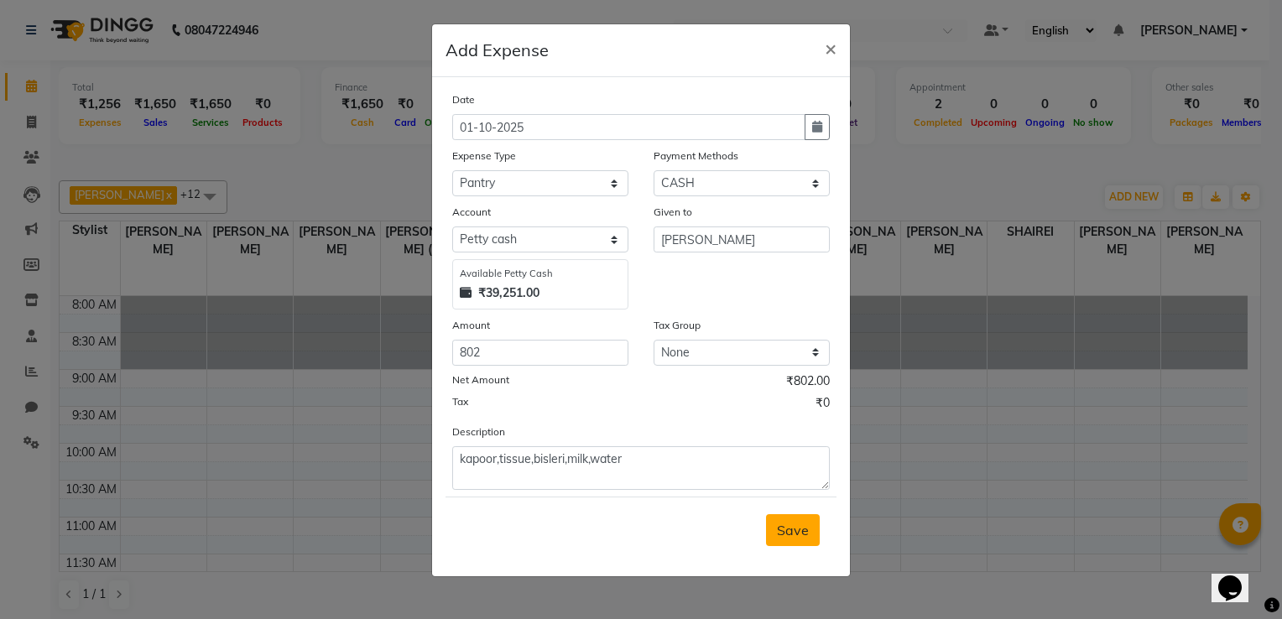
click at [789, 538] on span "Save" at bounding box center [793, 530] width 32 height 17
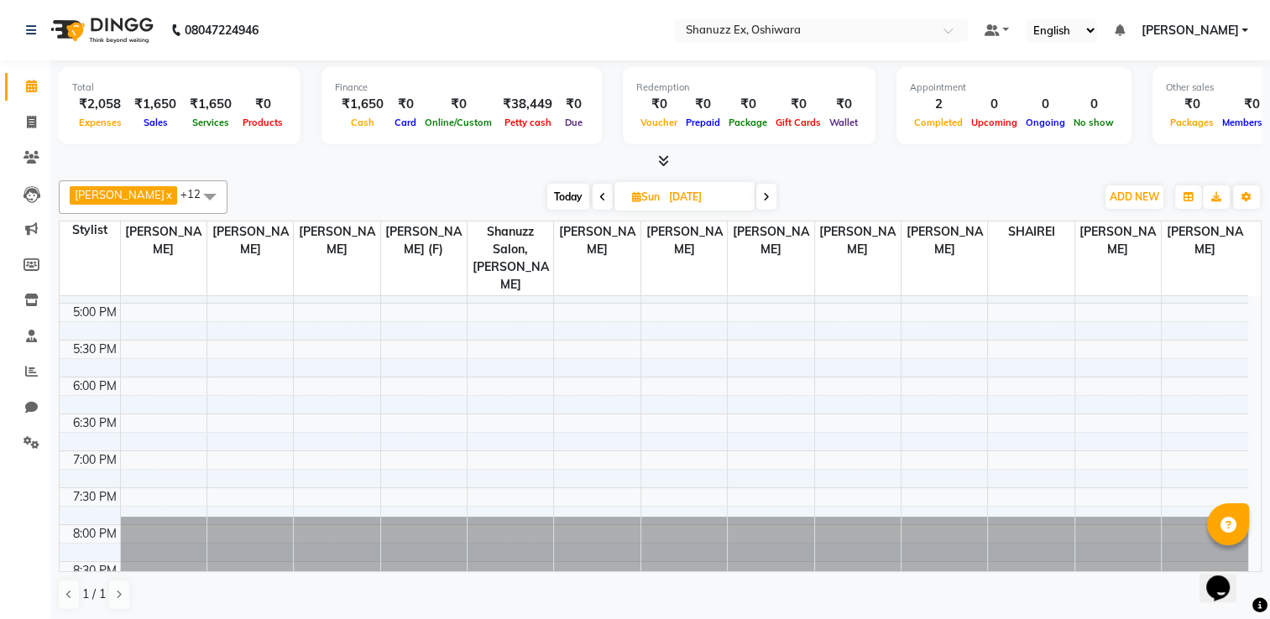
scroll to position [473, 0]
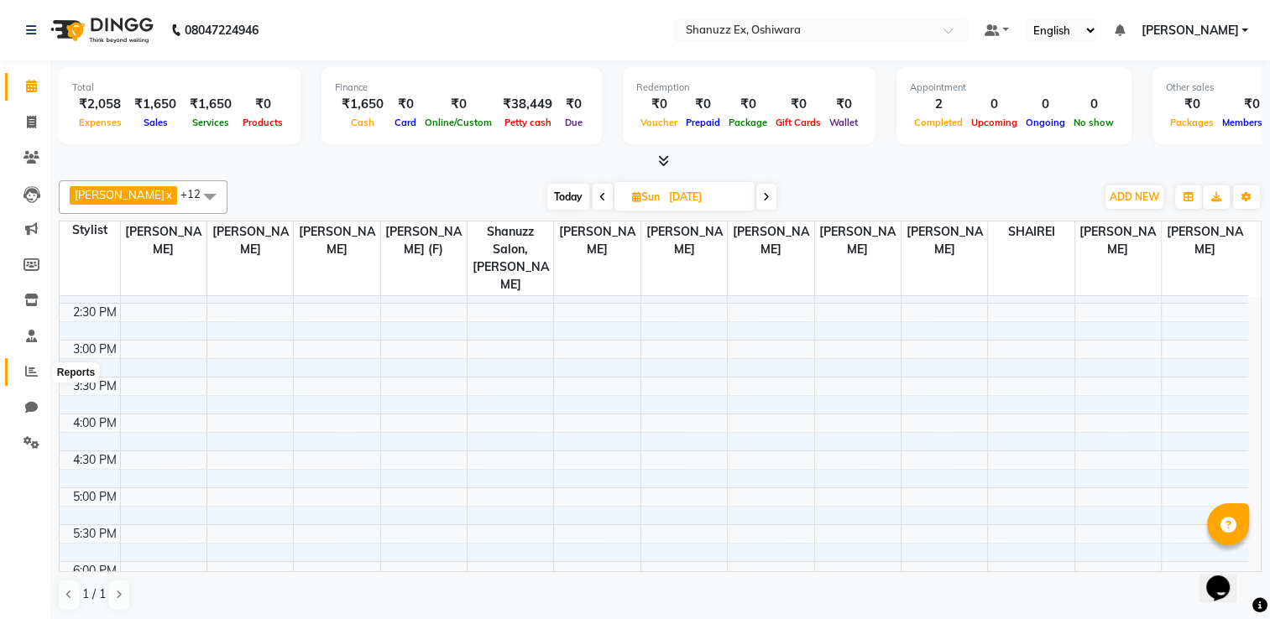
click at [34, 378] on icon at bounding box center [31, 371] width 13 height 13
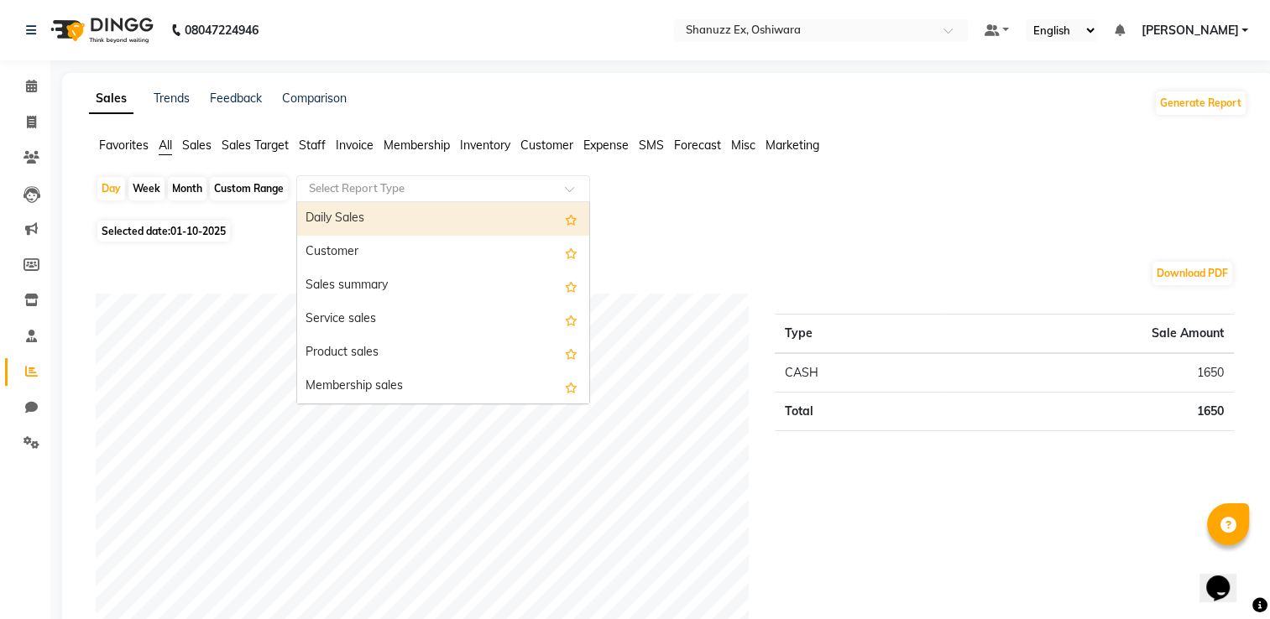
click at [370, 186] on input "text" at bounding box center [426, 188] width 242 height 17
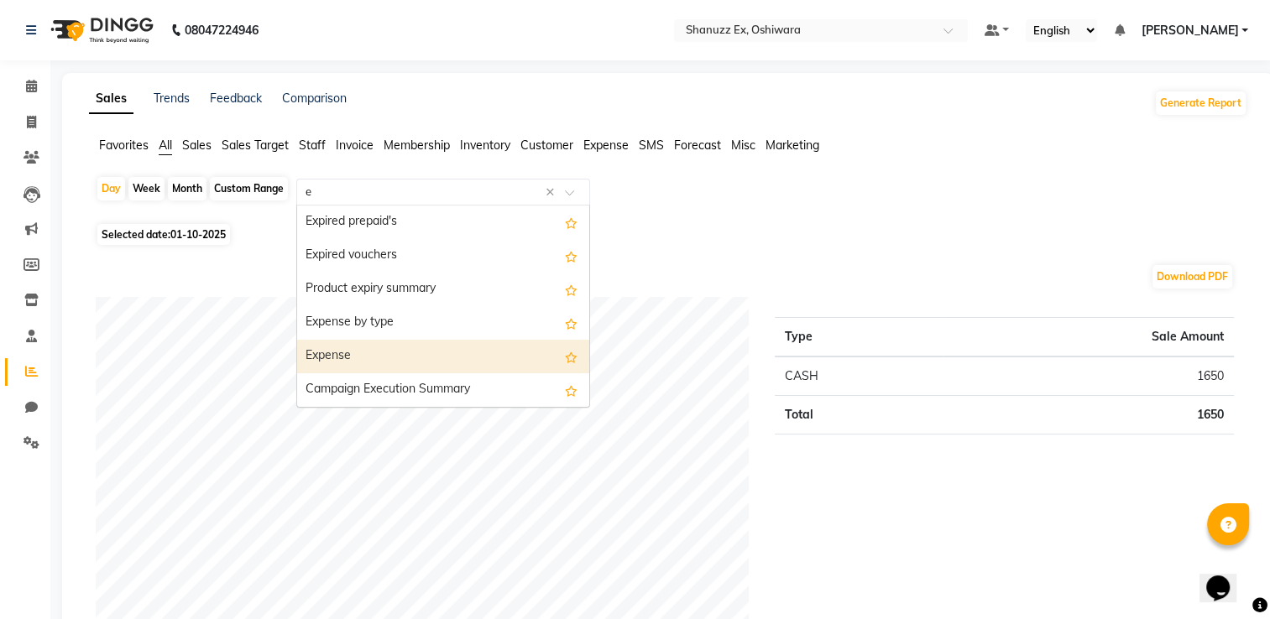
type input "ex"
click at [383, 358] on div "Expense" at bounding box center [443, 357] width 292 height 34
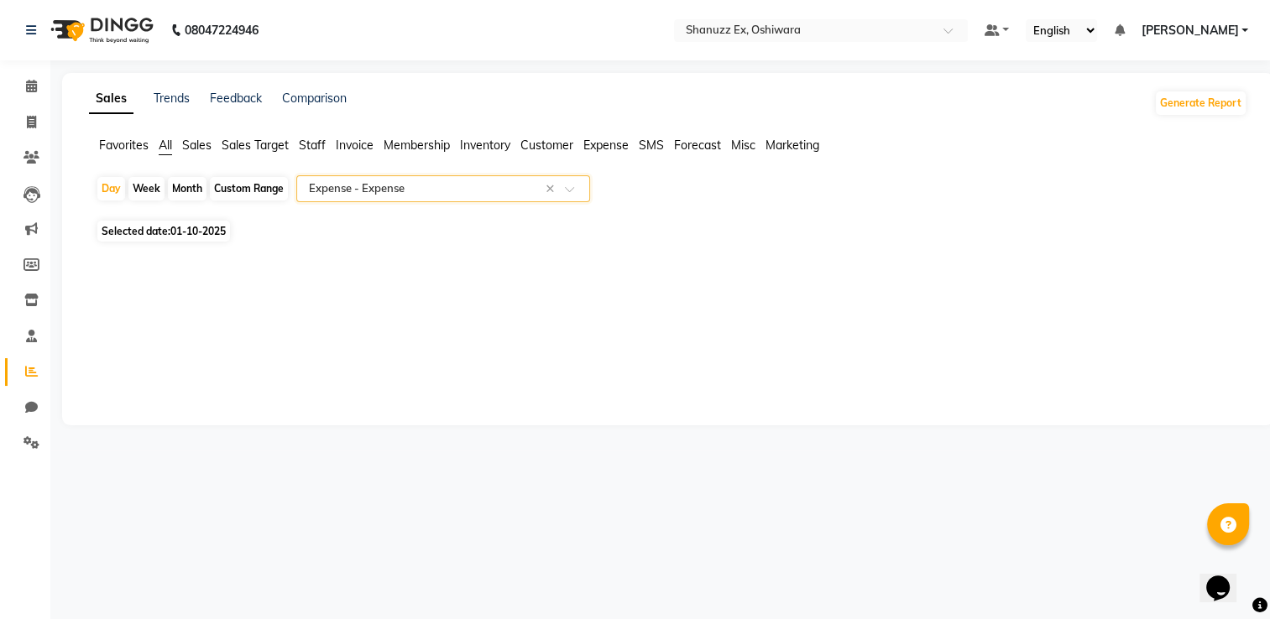
select select "full_report"
select select "csv"
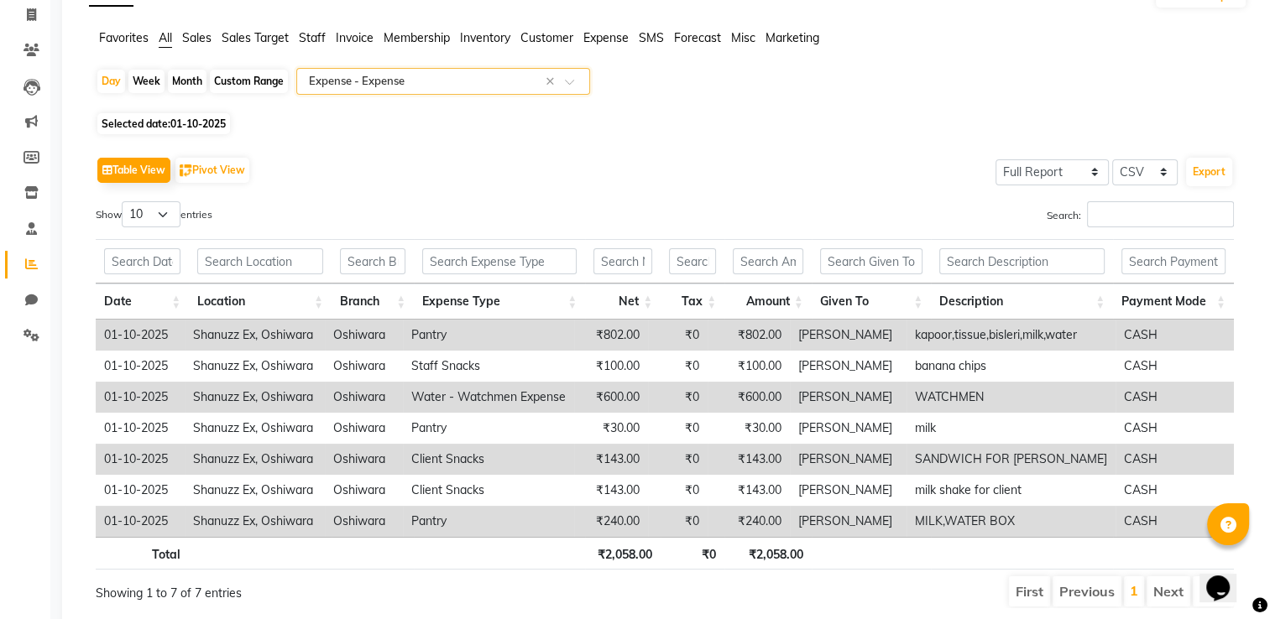
scroll to position [0, 0]
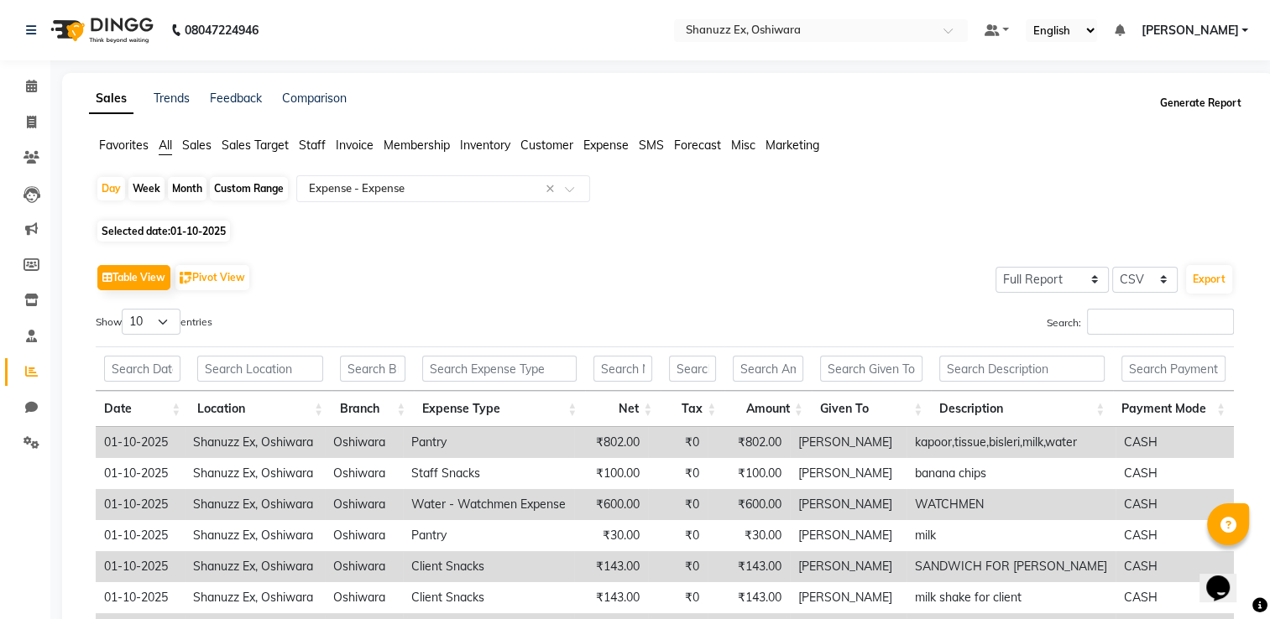
click at [1165, 102] on button "Generate Report" at bounding box center [1201, 102] width 90 height 23
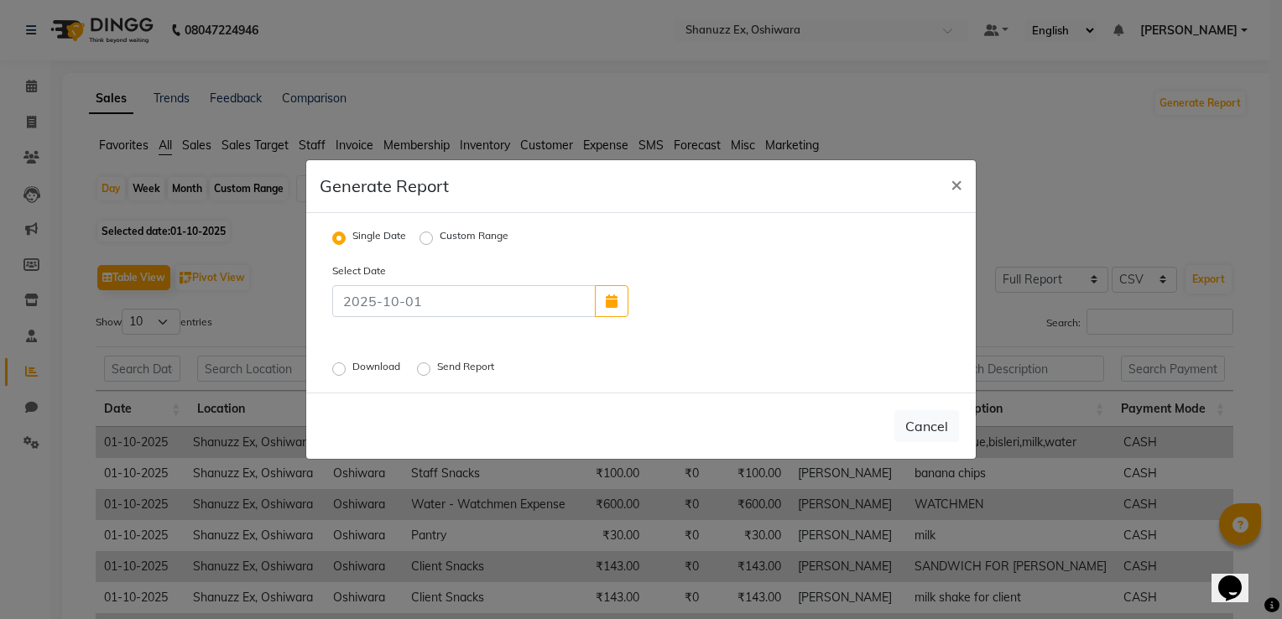
click at [352, 373] on label "Download" at bounding box center [377, 369] width 51 height 20
click at [336, 373] on input "Download" at bounding box center [342, 369] width 12 height 12
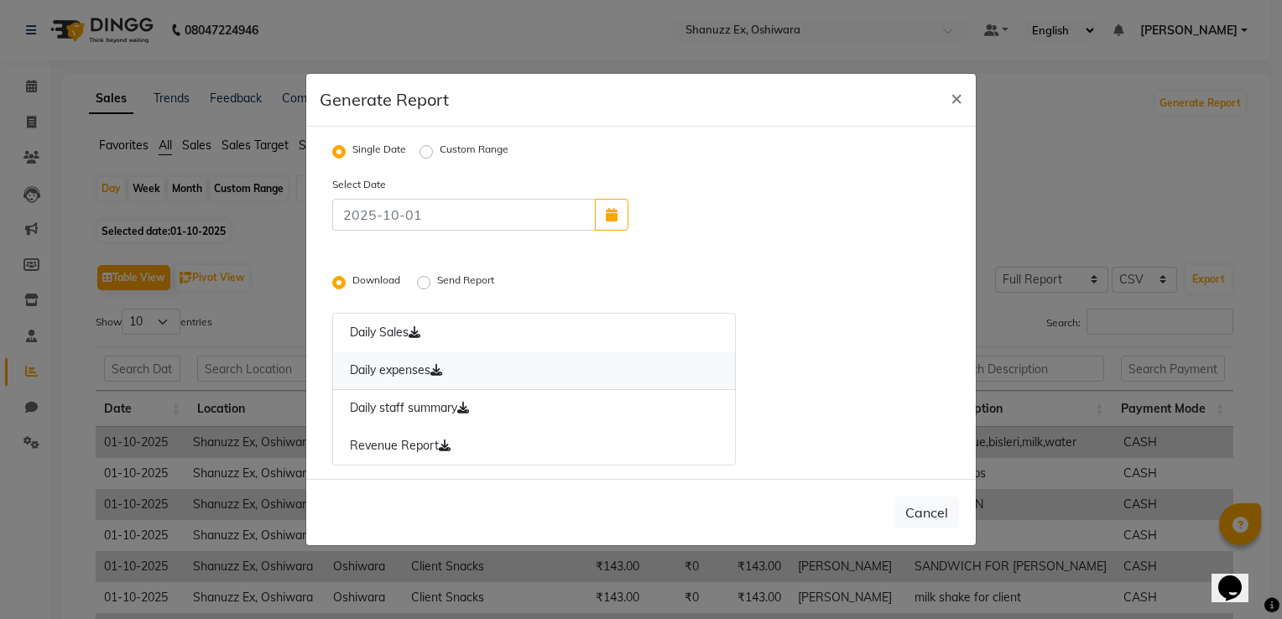
click at [423, 363] on link "Daily expenses" at bounding box center [534, 371] width 404 height 39
click at [1037, 163] on ngb-modal-window "Generate Report × Single Date Custom Range Select Date Download Send Report Dai…" at bounding box center [641, 309] width 1282 height 619
click at [962, 95] on span "×" at bounding box center [957, 97] width 12 height 25
radio input "false"
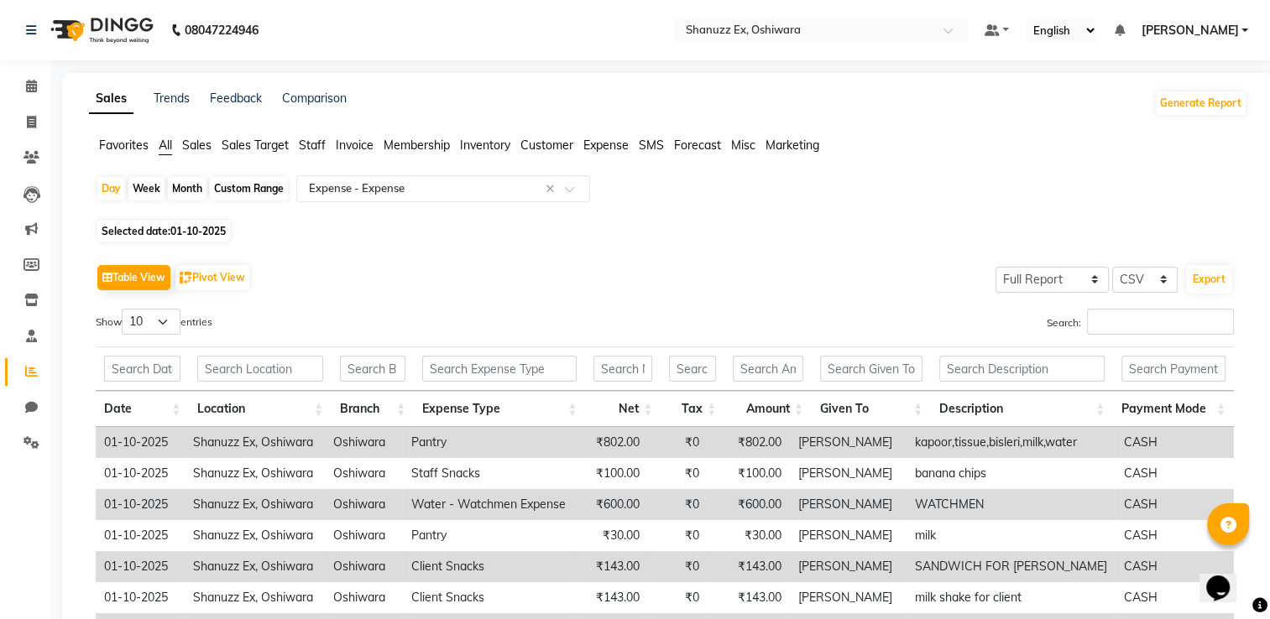
click at [1193, 39] on span "[PERSON_NAME]" at bounding box center [1189, 31] width 97 height 18
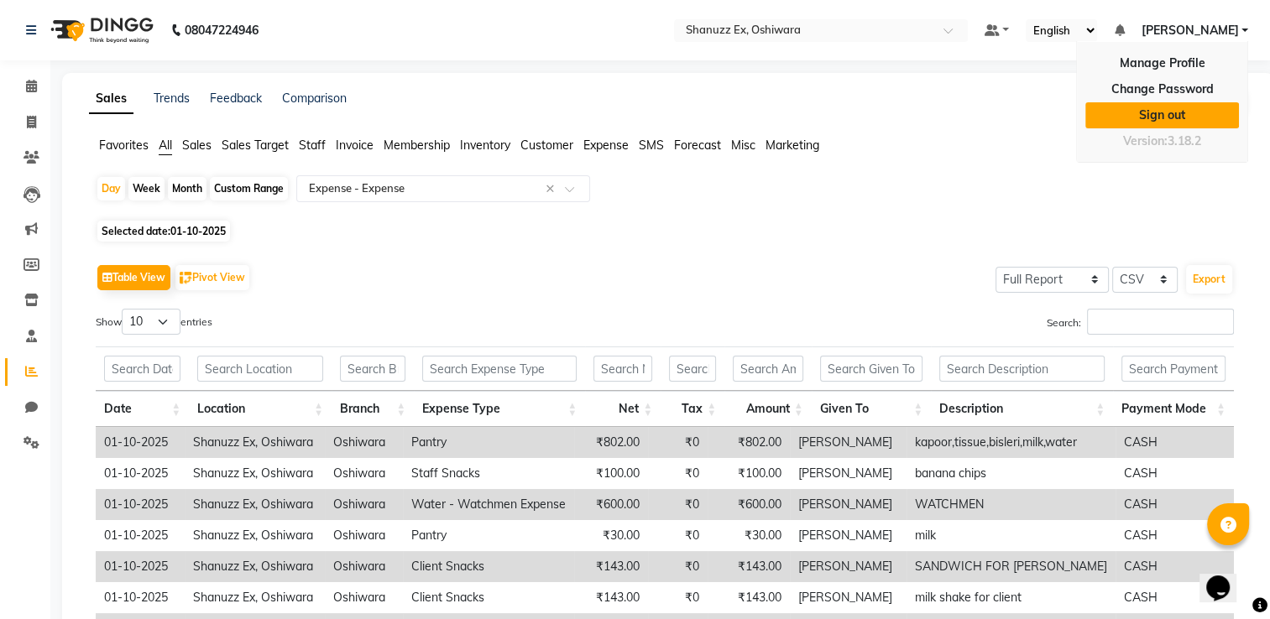
click at [1162, 116] on link "Sign out" at bounding box center [1162, 115] width 154 height 26
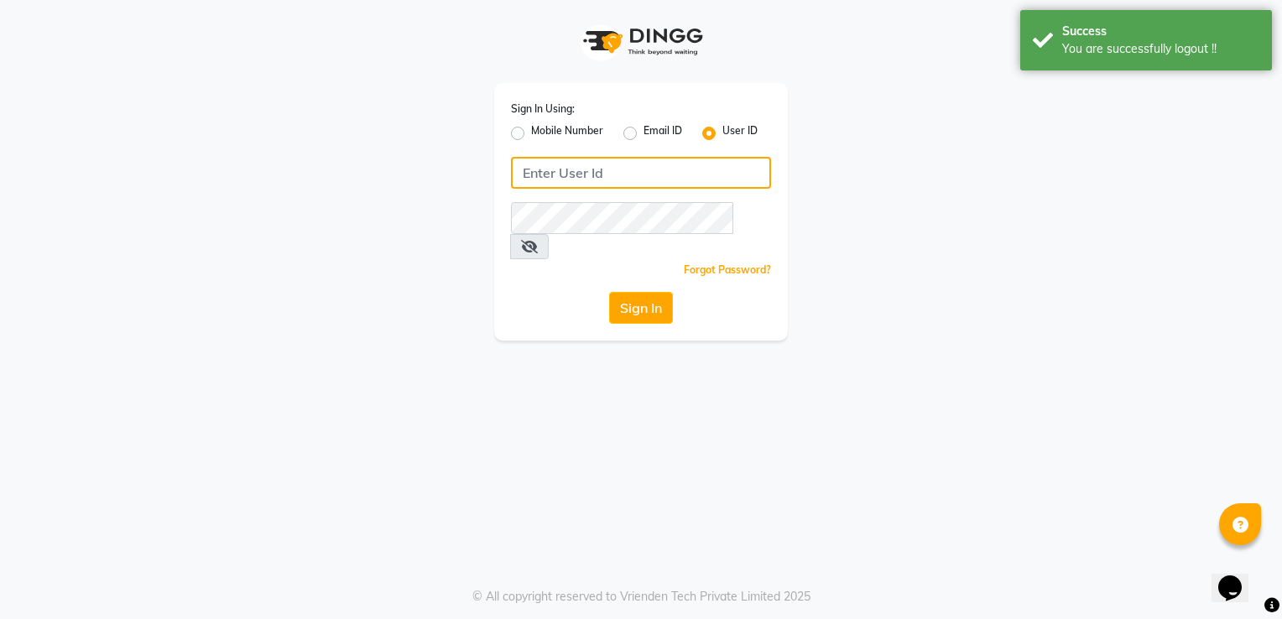
type input "shanuzz"
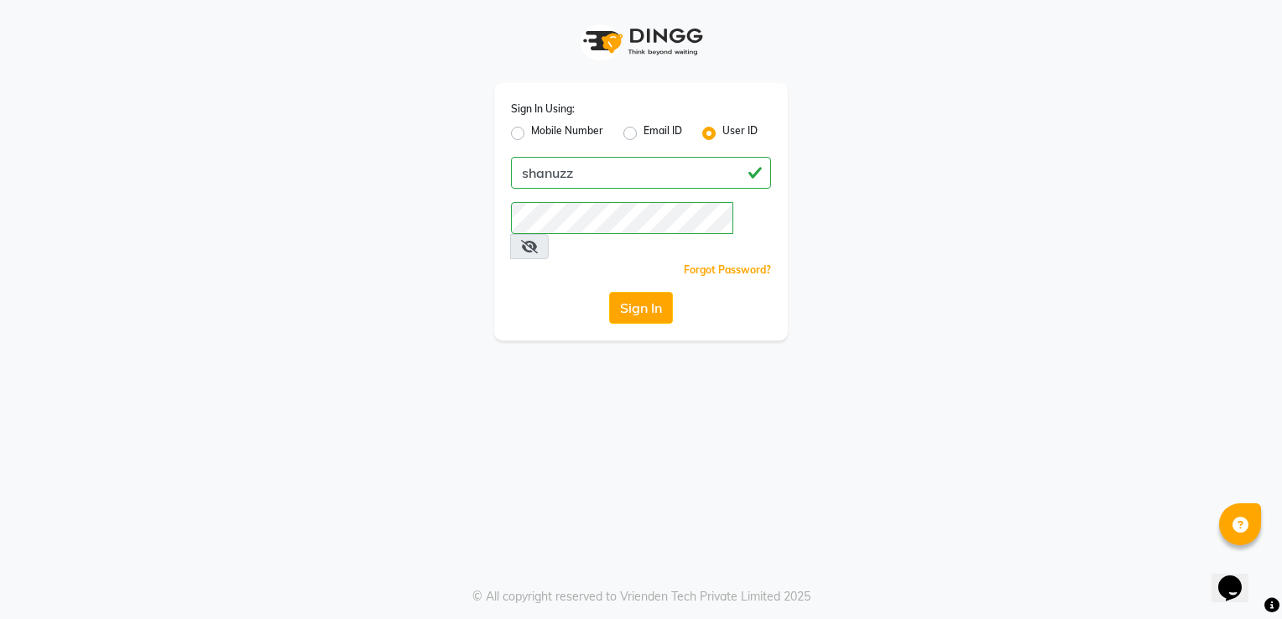
click at [698, 292] on div "Sign In" at bounding box center [641, 308] width 260 height 32
